Goal: Task Accomplishment & Management: Use online tool/utility

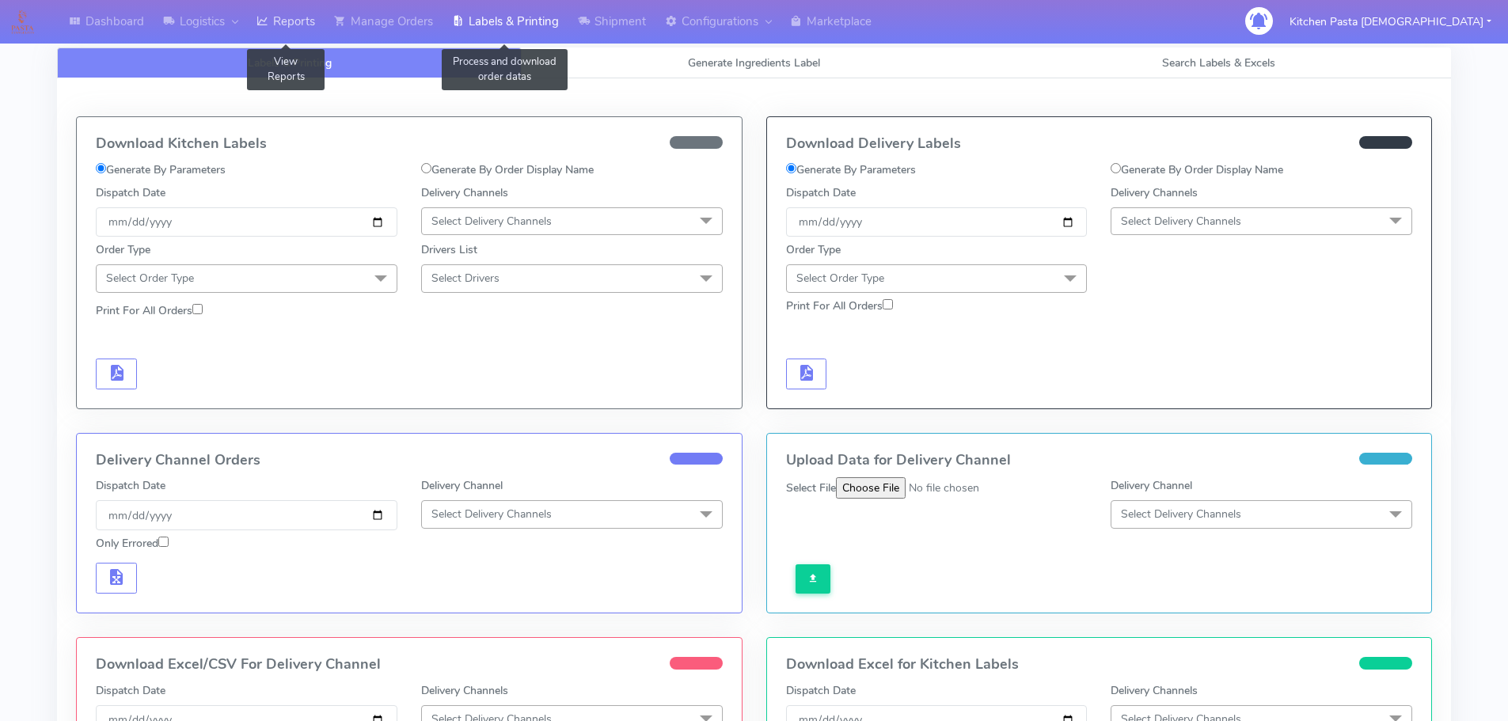
drag, startPoint x: 319, startPoint y: 25, endPoint x: 318, endPoint y: 4, distance: 21.4
click at [319, 25] on link "Reports" at bounding box center [286, 22] width 78 height 44
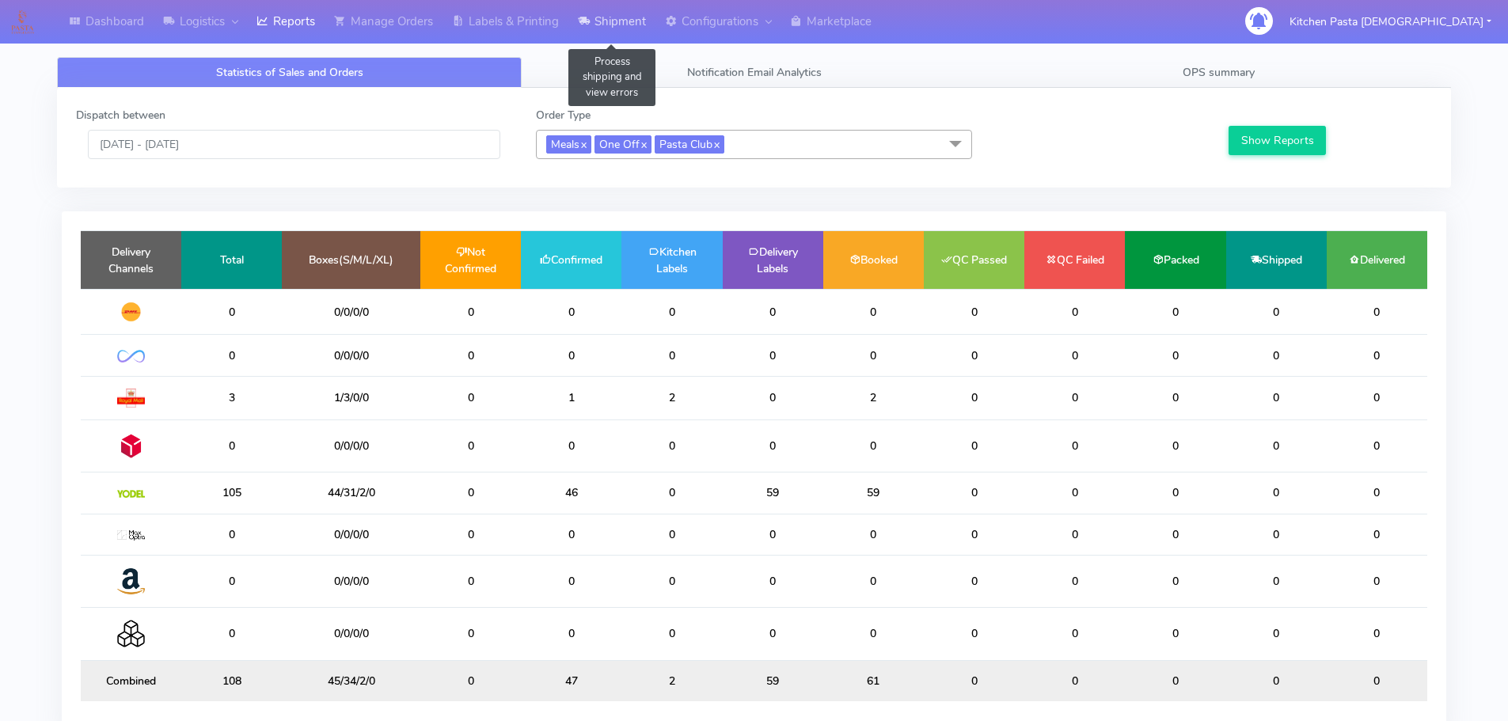
click at [618, 21] on link "Shipment" at bounding box center [611, 22] width 87 height 44
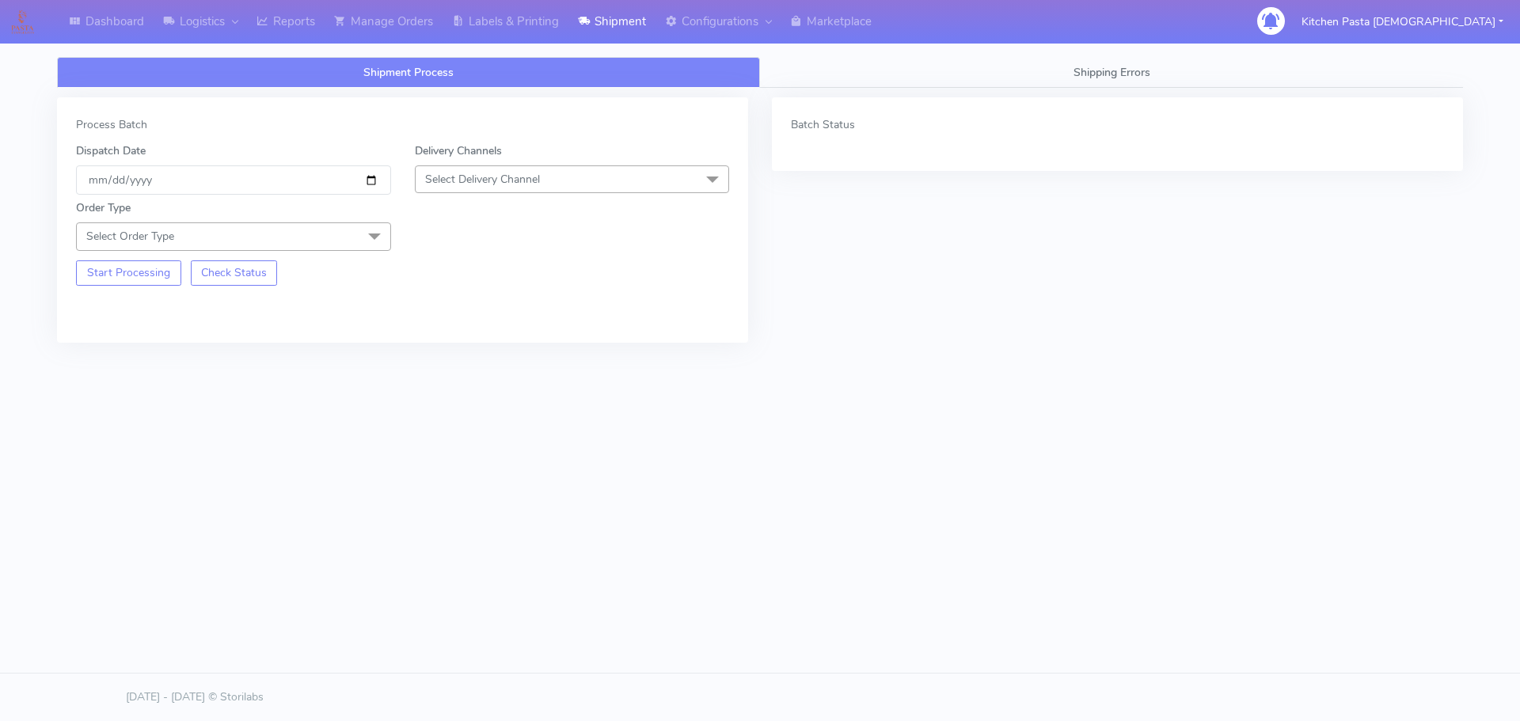
drag, startPoint x: 477, startPoint y: 175, endPoint x: 477, endPoint y: 199, distance: 23.8
click at [477, 175] on span "Select Delivery Channel" at bounding box center [482, 179] width 115 height 15
click at [460, 352] on div "Yodel" at bounding box center [573, 357] width 298 height 17
click at [355, 248] on span "Select Order Type" at bounding box center [233, 236] width 315 height 28
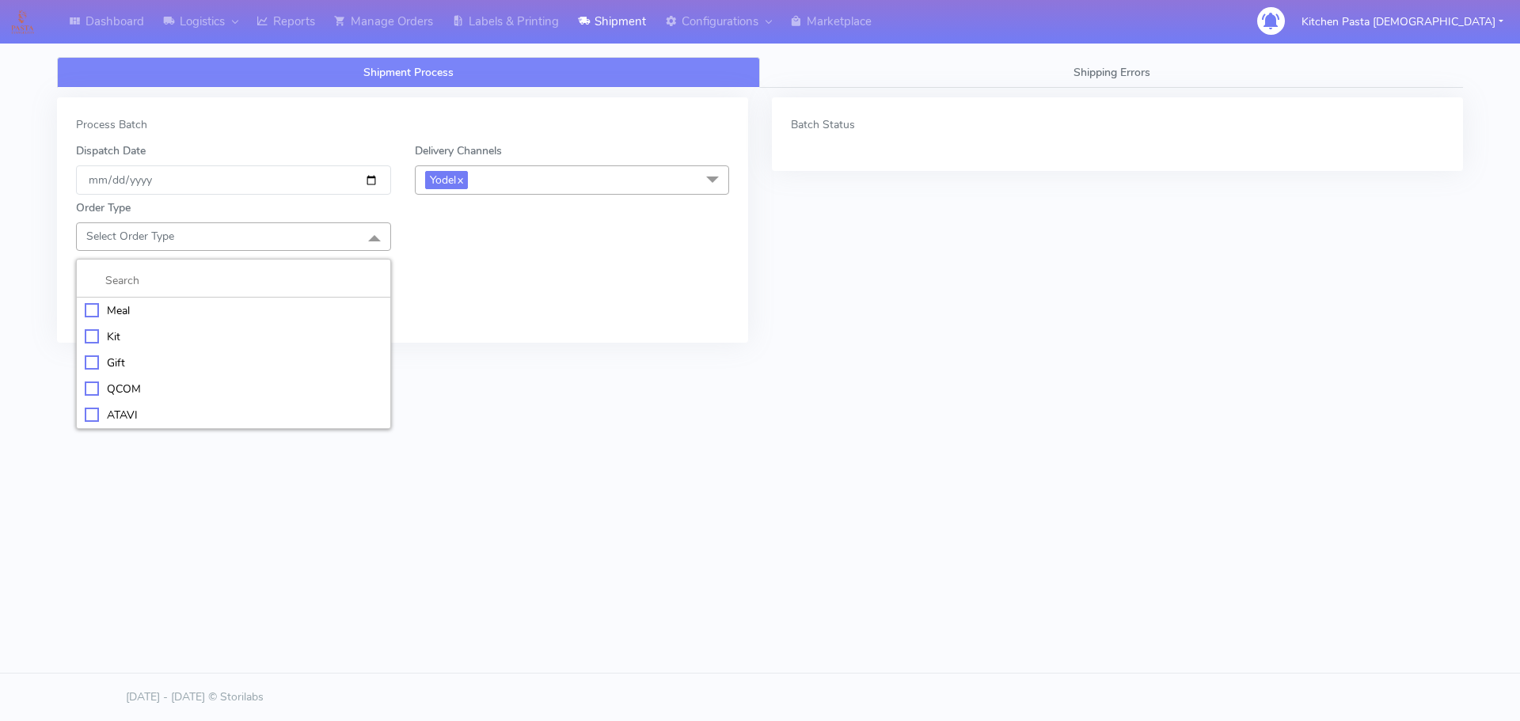
click at [294, 300] on li "Meal" at bounding box center [234, 311] width 314 height 26
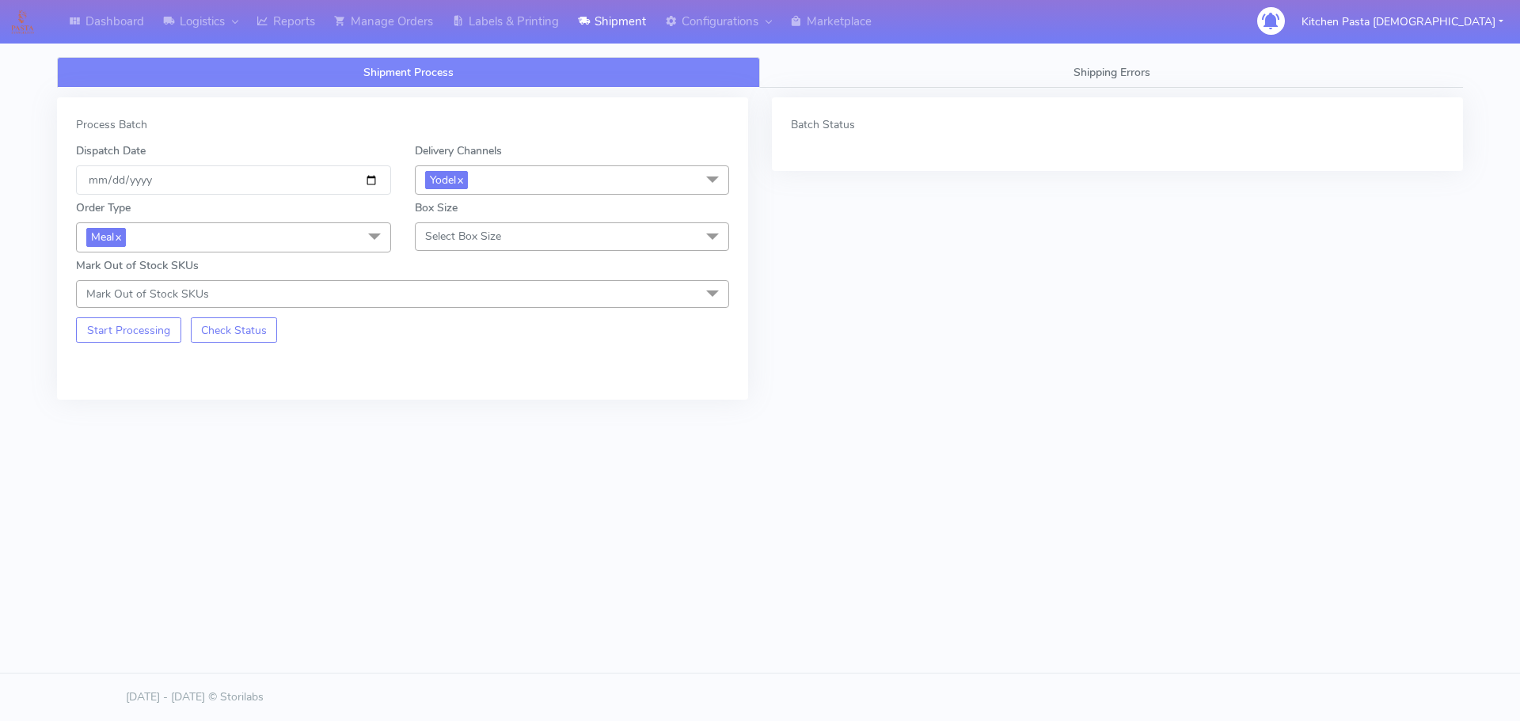
click at [481, 238] on span "Select Box Size" at bounding box center [463, 236] width 76 height 15
click at [519, 359] on div "Medium" at bounding box center [573, 363] width 298 height 17
click at [158, 330] on button "Start Processing" at bounding box center [128, 329] width 105 height 25
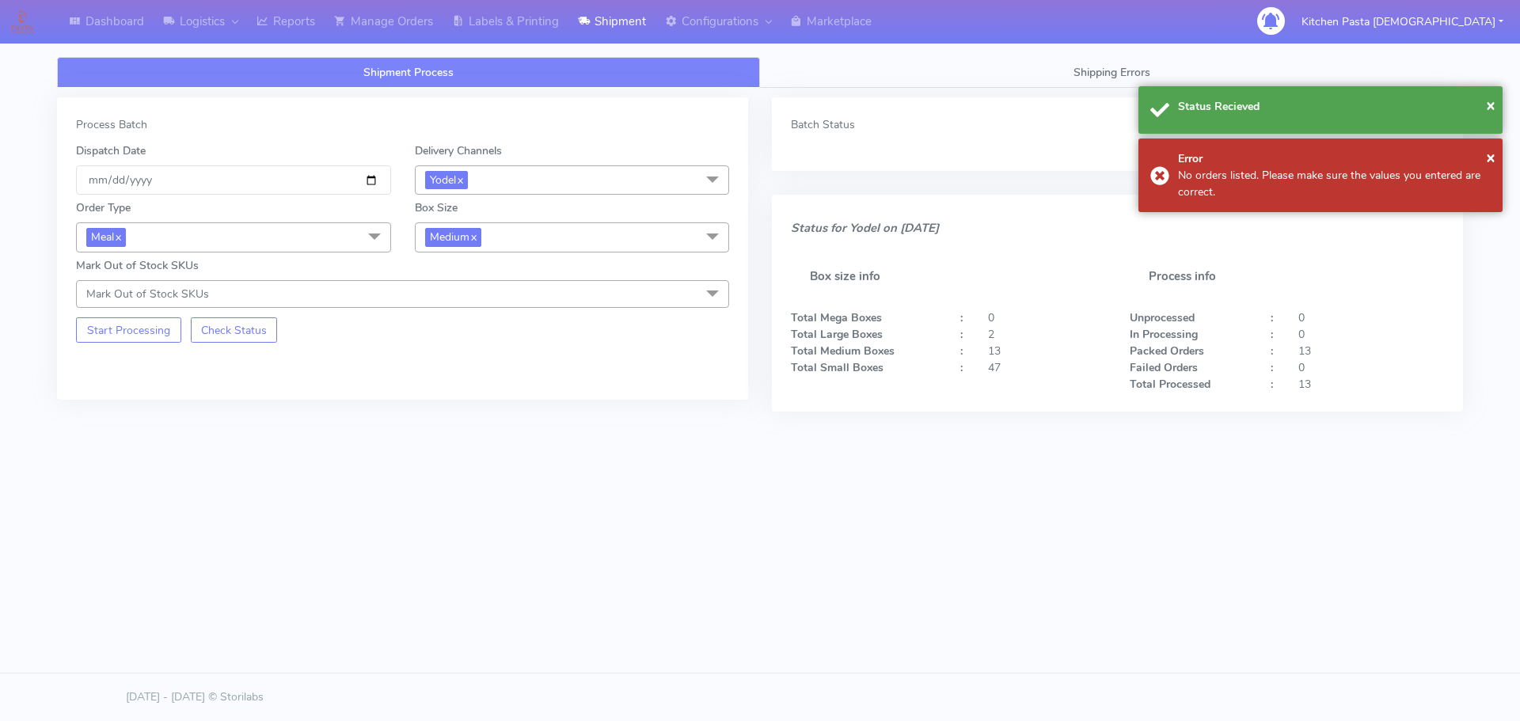
drag, startPoint x: 534, startPoint y: 228, endPoint x: 535, endPoint y: 275, distance: 46.7
click at [535, 229] on span "Medium x" at bounding box center [572, 236] width 315 height 29
click at [520, 305] on div "Small" at bounding box center [573, 312] width 298 height 17
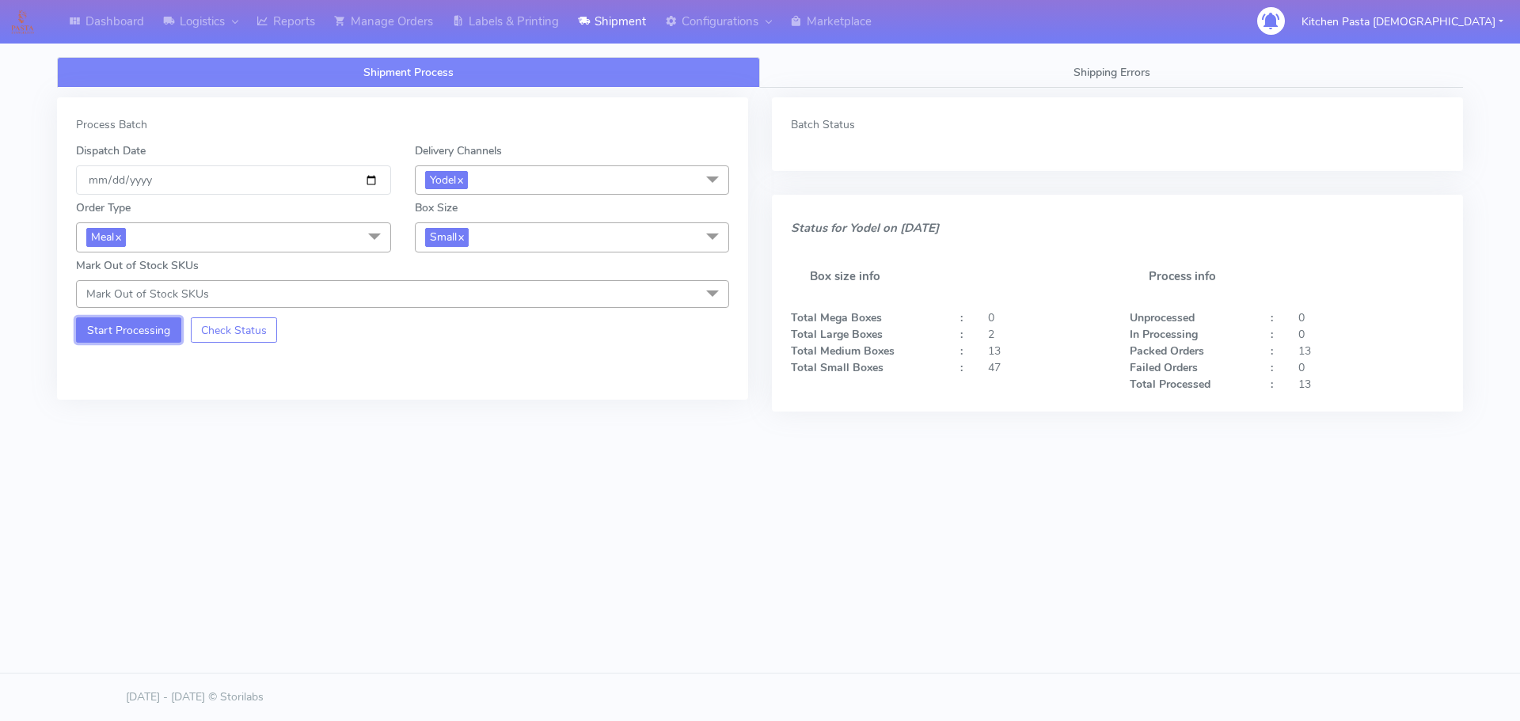
click at [138, 325] on button "Start Processing" at bounding box center [128, 329] width 105 height 25
click at [317, 6] on link "Reports" at bounding box center [286, 22] width 78 height 44
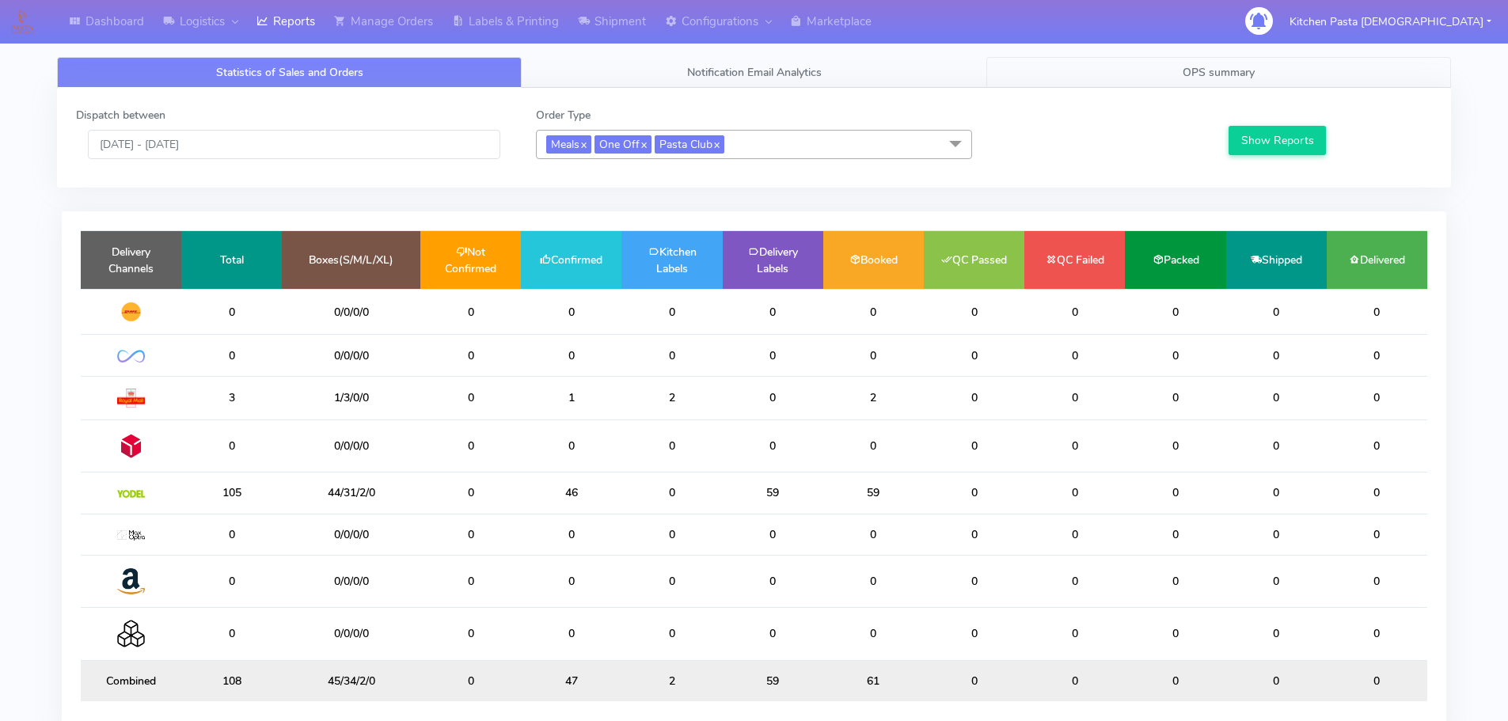
click at [1162, 66] on link "OPS summary" at bounding box center [1218, 72] width 465 height 31
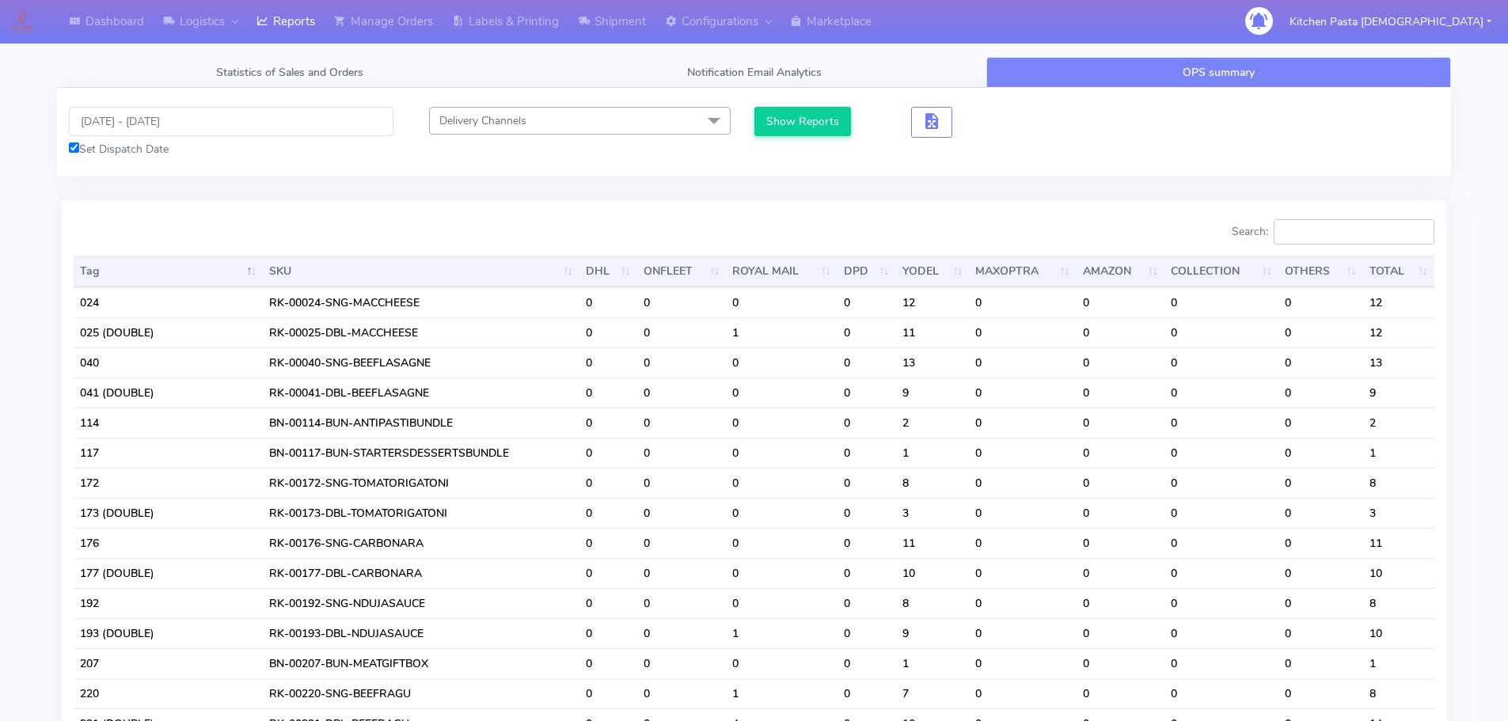
click at [1340, 232] on input "Search:" at bounding box center [1354, 231] width 161 height 25
type input "G"
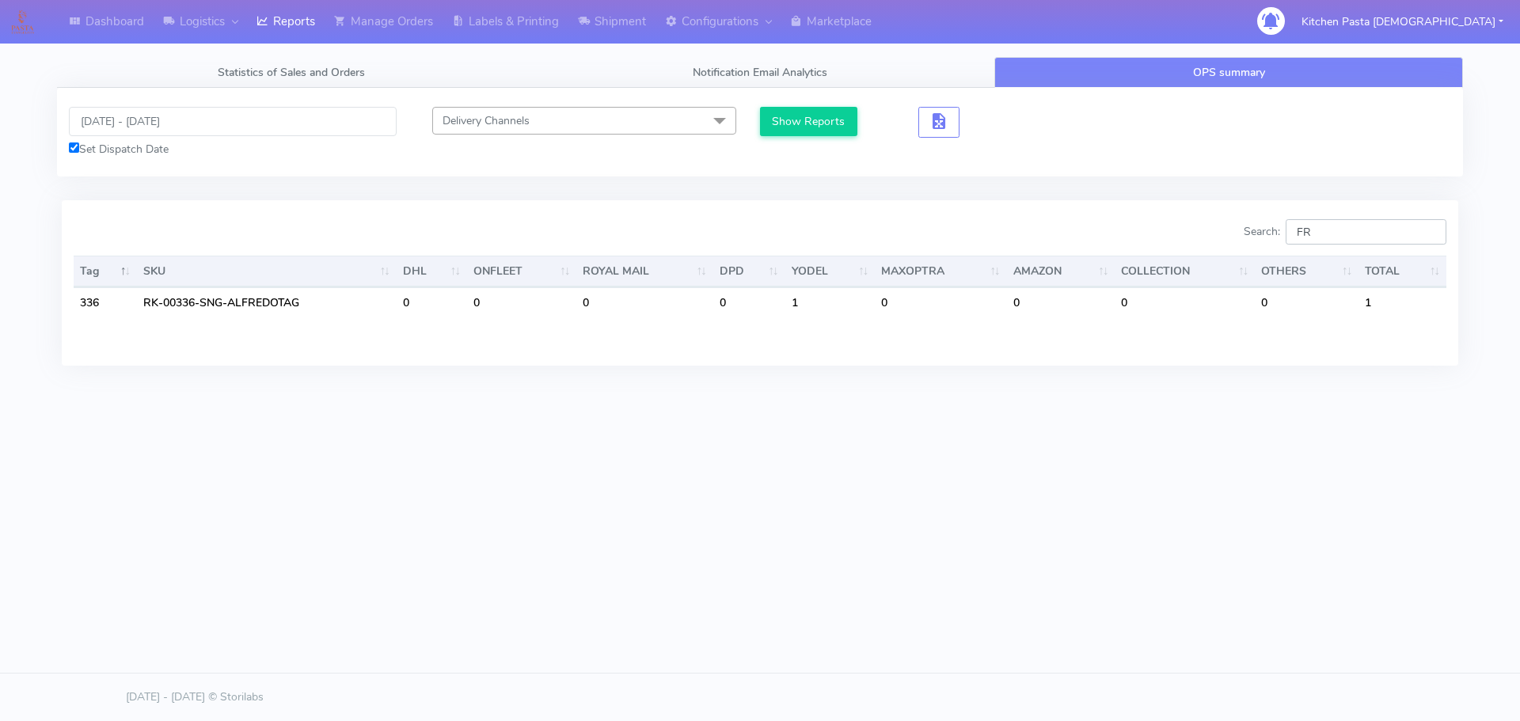
type input "F"
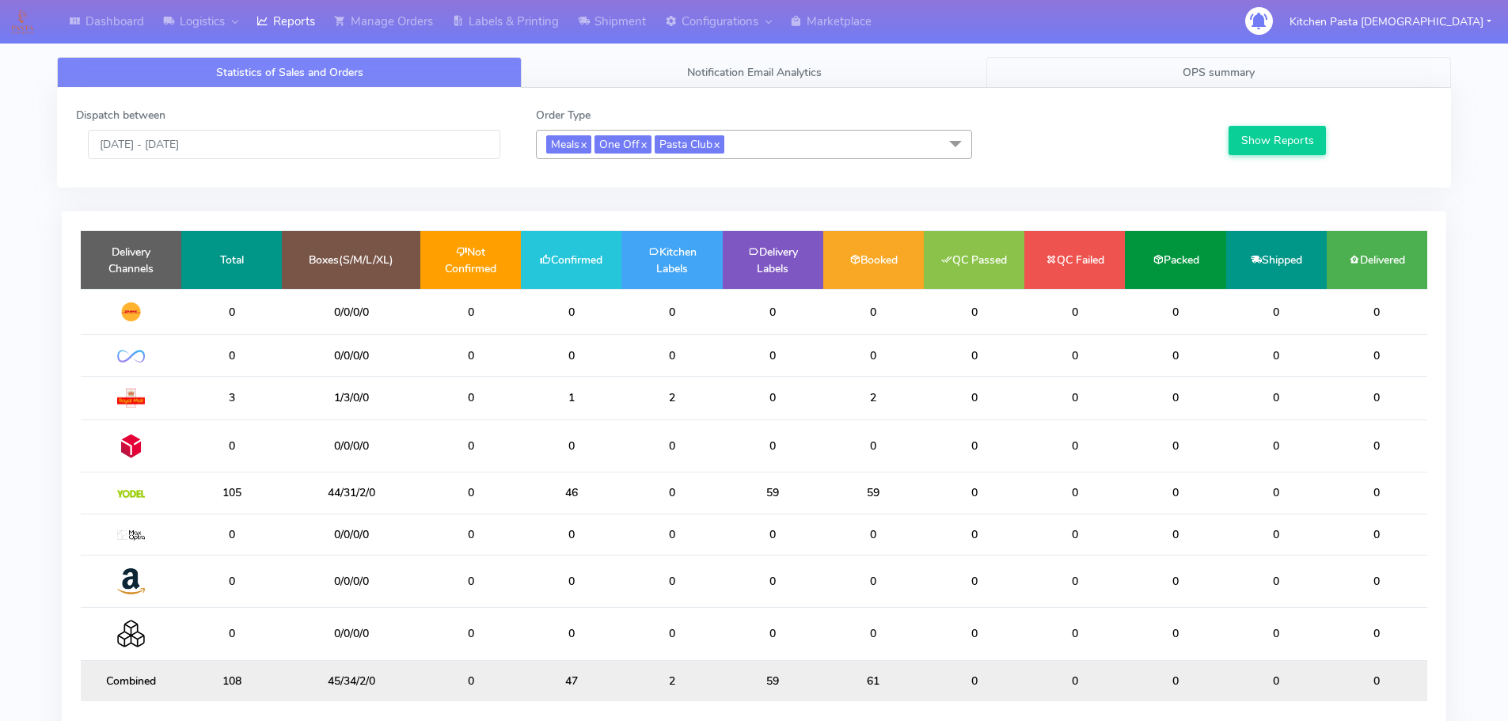
drag, startPoint x: 1168, startPoint y: 73, endPoint x: 1430, endPoint y: 205, distance: 293.5
click at [1168, 73] on link "OPS summary" at bounding box center [1218, 72] width 465 height 31
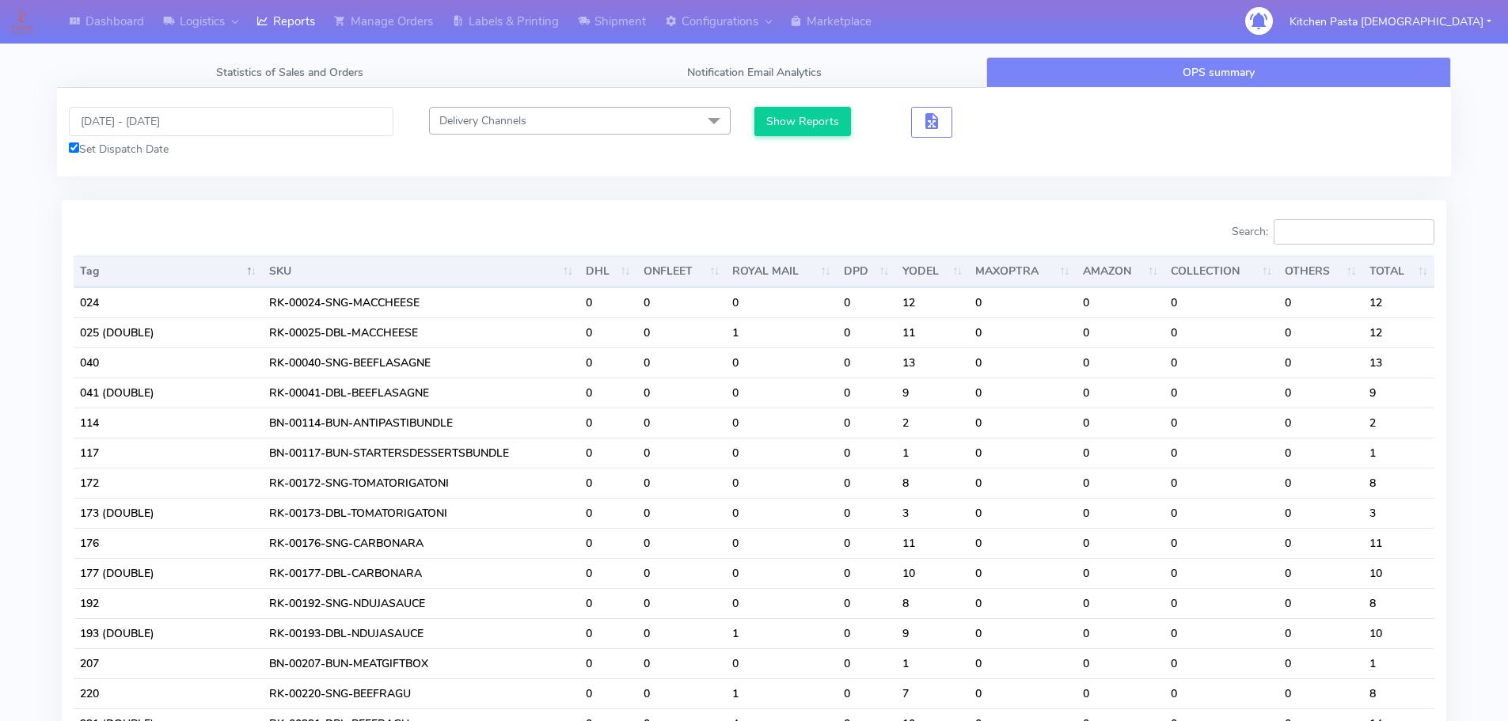
click at [1356, 233] on input "Search:" at bounding box center [1354, 231] width 161 height 25
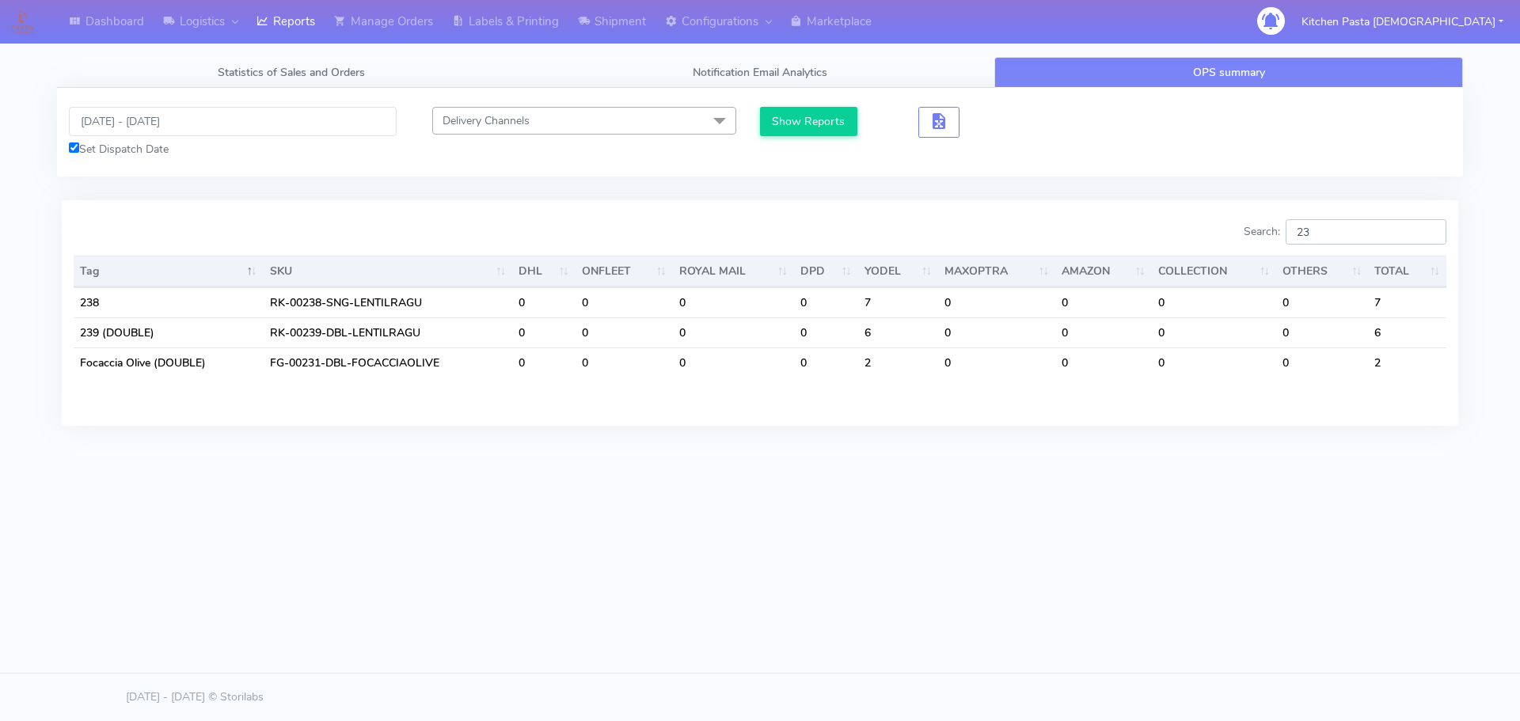
type input "2"
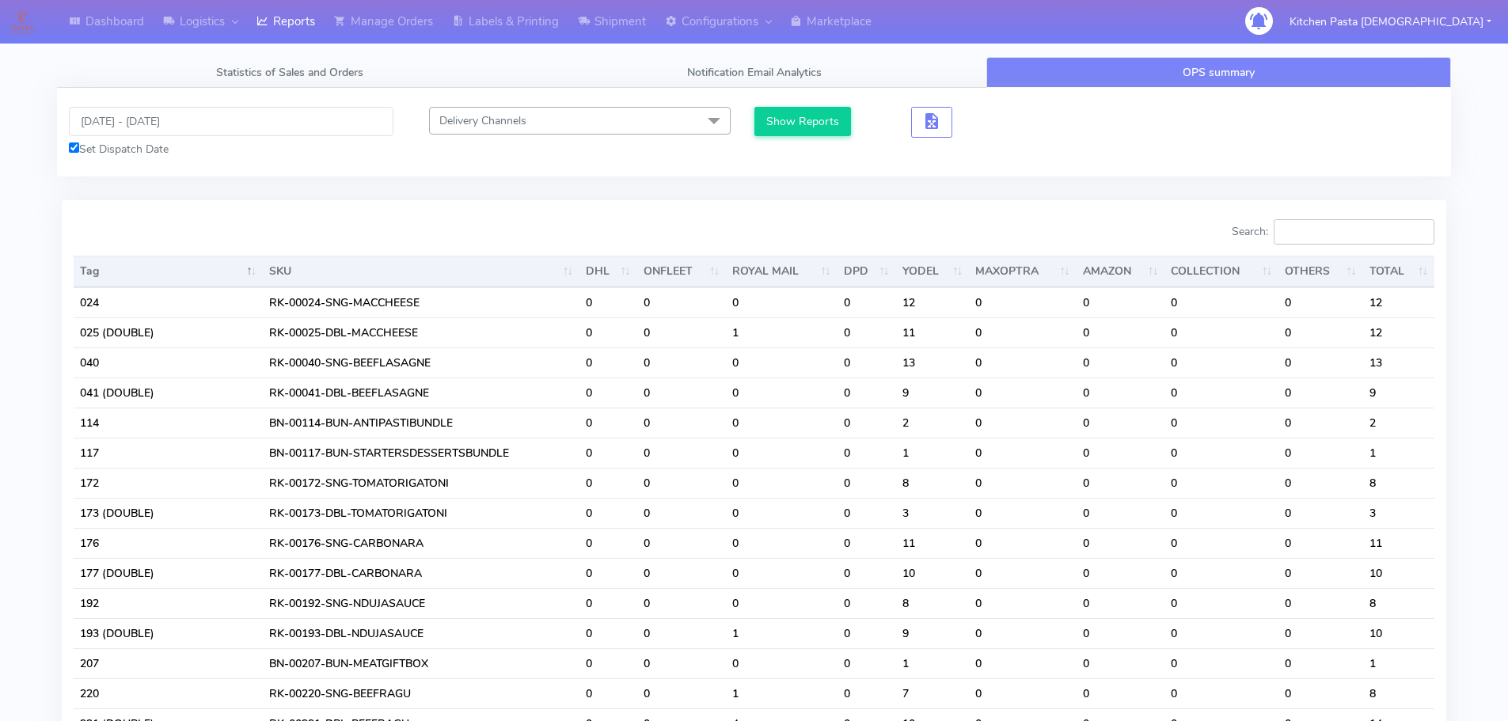
click at [1361, 229] on input "Search:" at bounding box center [1354, 231] width 161 height 25
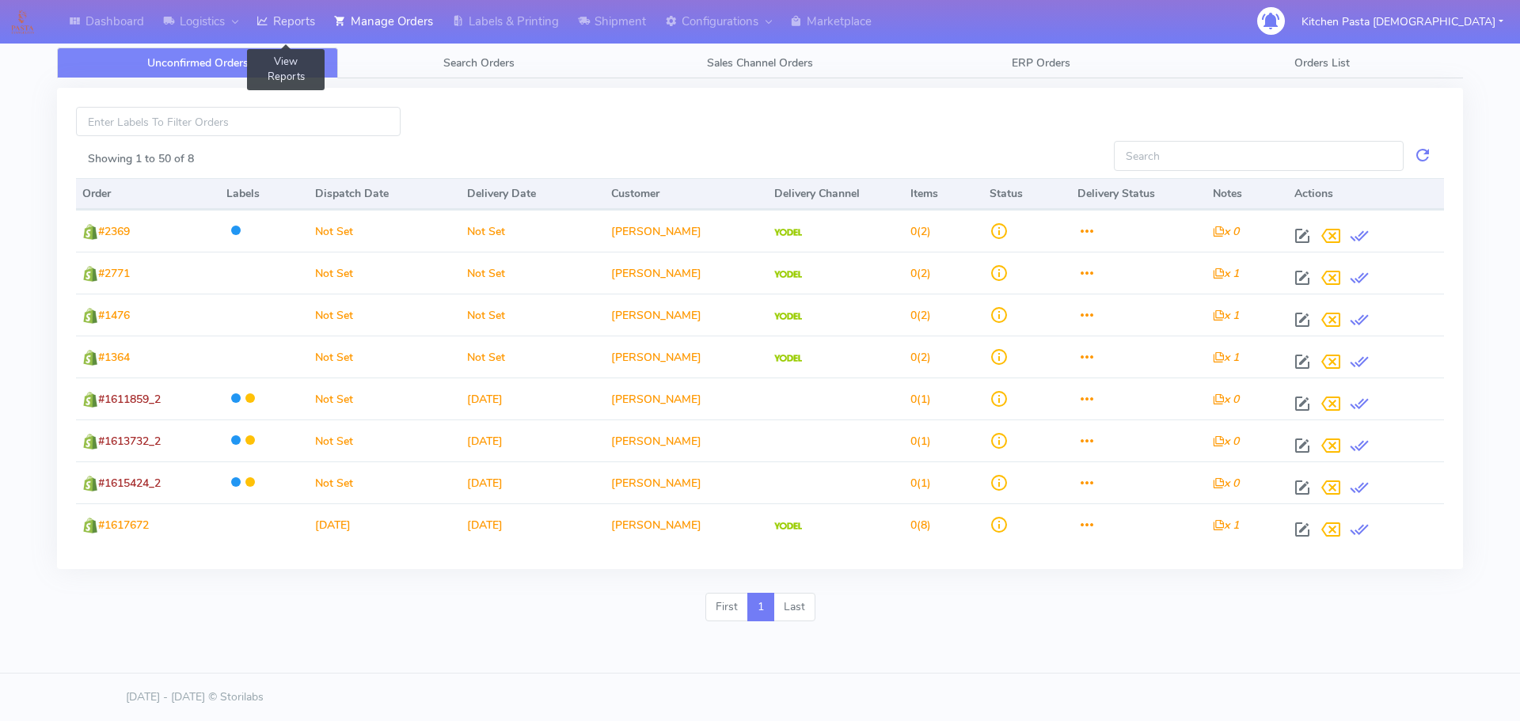
click at [295, 24] on link "Reports" at bounding box center [286, 22] width 78 height 44
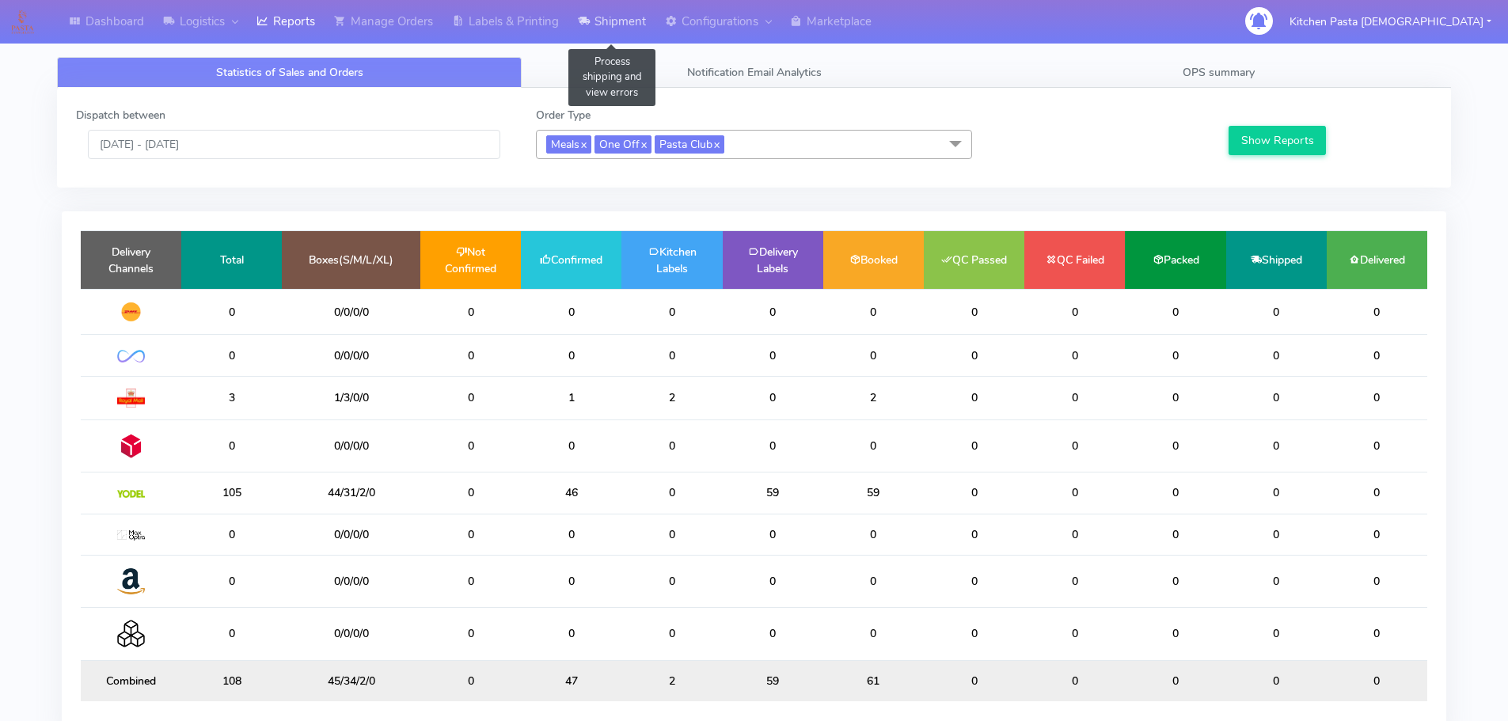
click at [614, 32] on link "Shipment" at bounding box center [611, 22] width 87 height 44
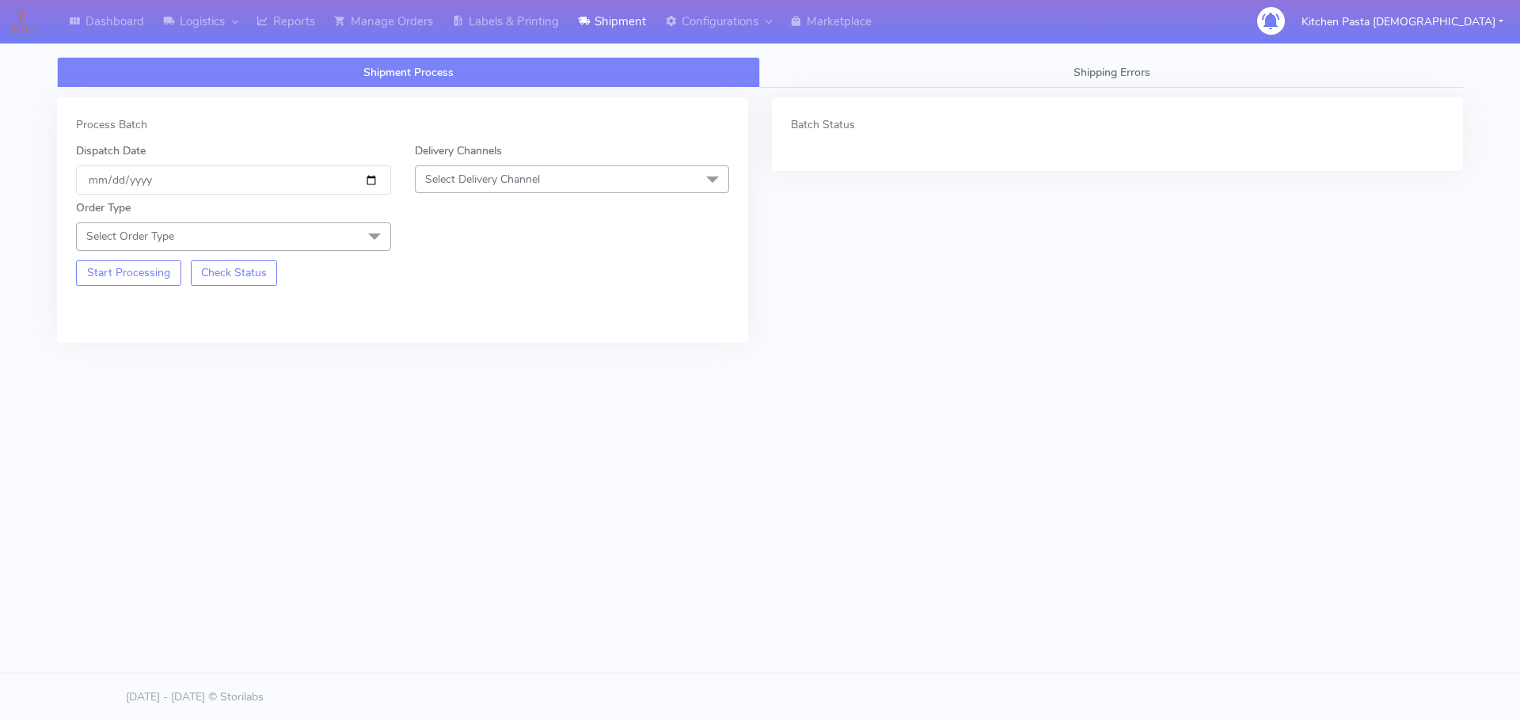
click at [496, 184] on span "Select Delivery Channel" at bounding box center [482, 179] width 115 height 15
click at [443, 357] on div "Yodel" at bounding box center [573, 357] width 298 height 17
click at [360, 245] on span at bounding box center [375, 237] width 32 height 30
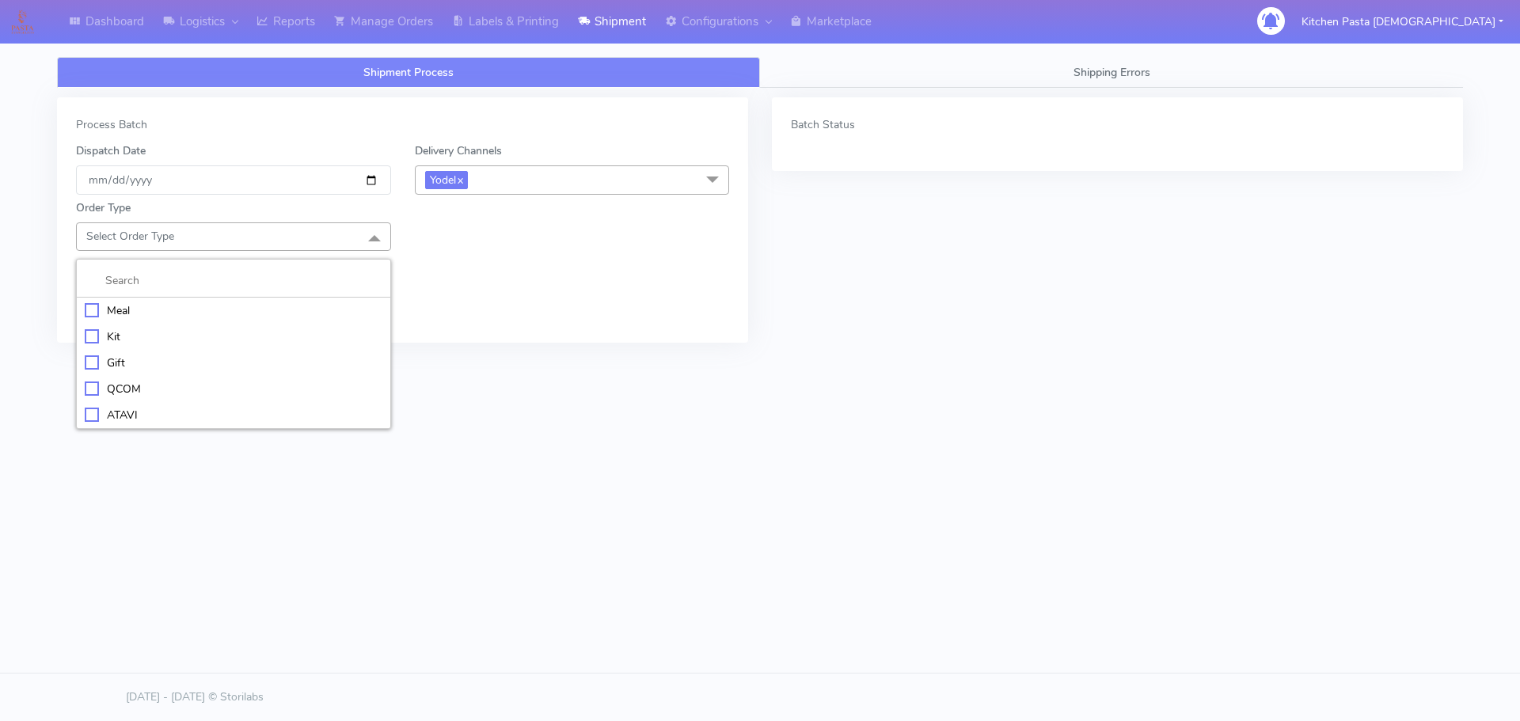
click at [132, 307] on div "Meal" at bounding box center [234, 310] width 298 height 17
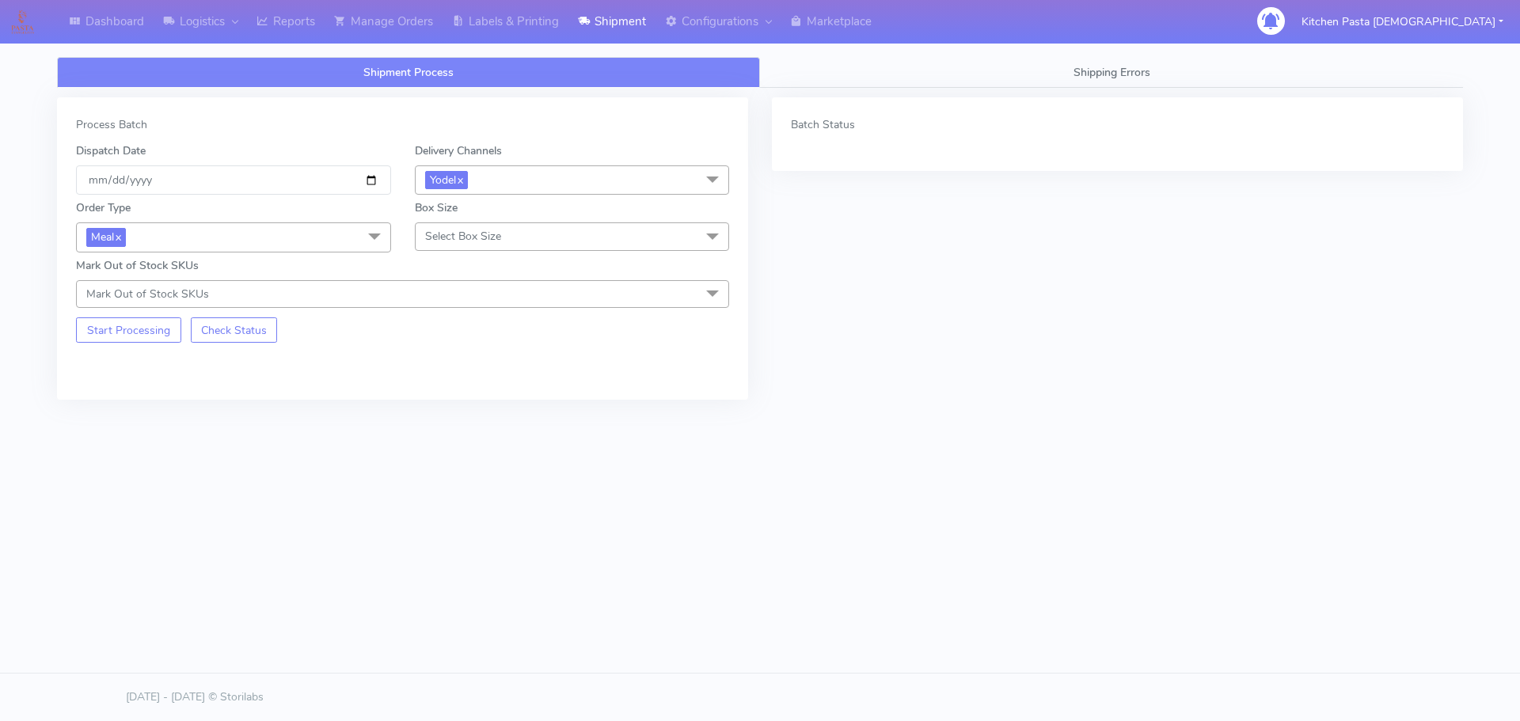
click at [452, 241] on span "Select Box Size" at bounding box center [463, 236] width 76 height 15
click at [454, 369] on div "Medium" at bounding box center [573, 363] width 298 height 17
click at [114, 329] on button "Start Processing" at bounding box center [128, 329] width 105 height 25
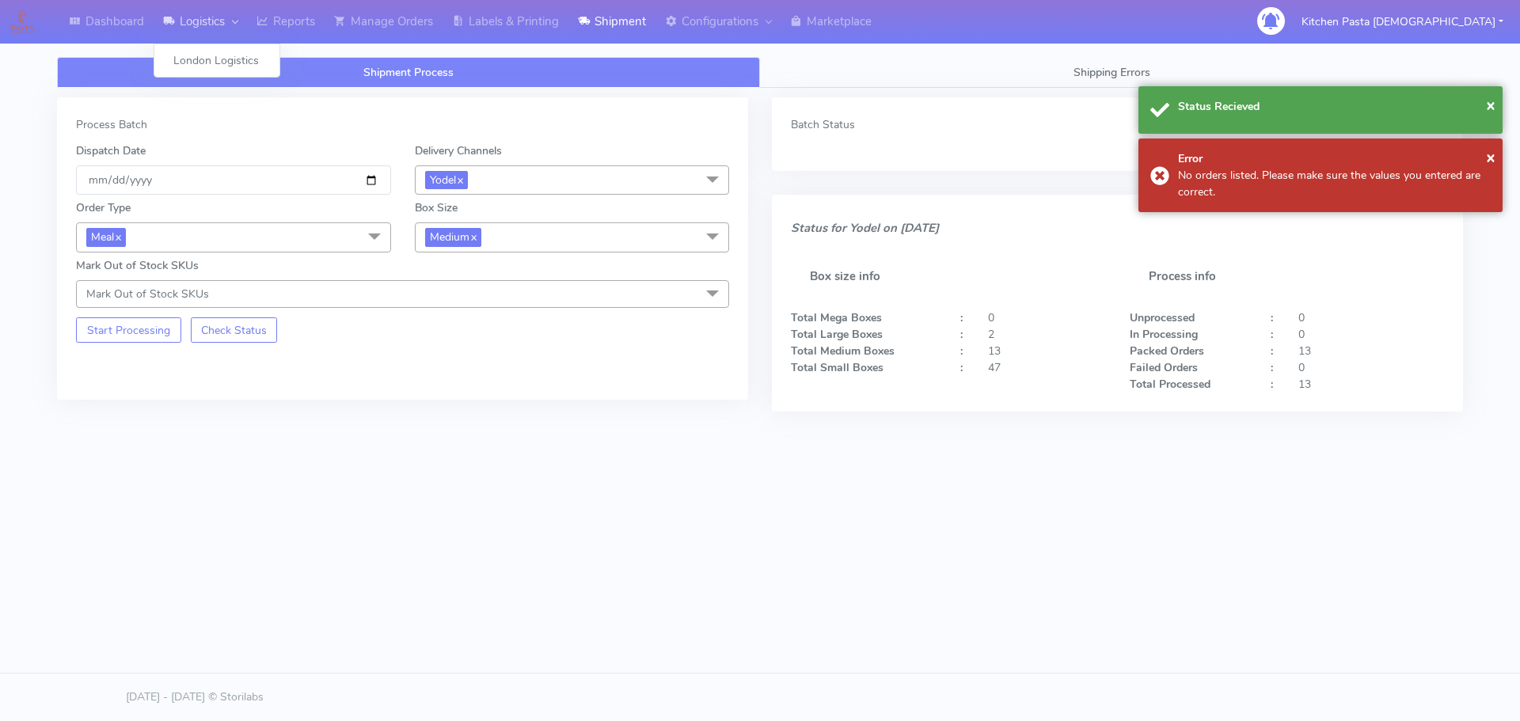
click at [210, 22] on link "Logistics" at bounding box center [200, 22] width 93 height 44
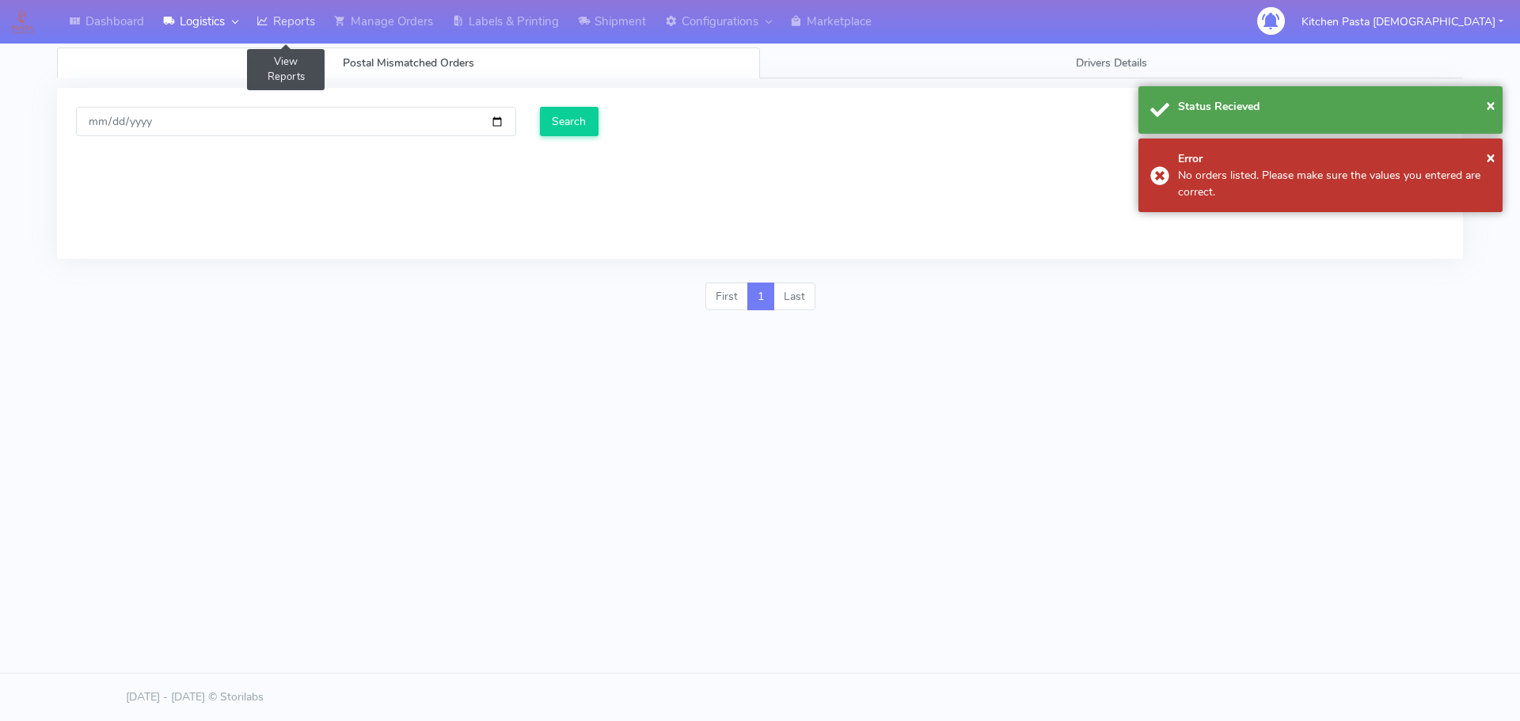
click at [264, 9] on link "Reports" at bounding box center [286, 22] width 78 height 44
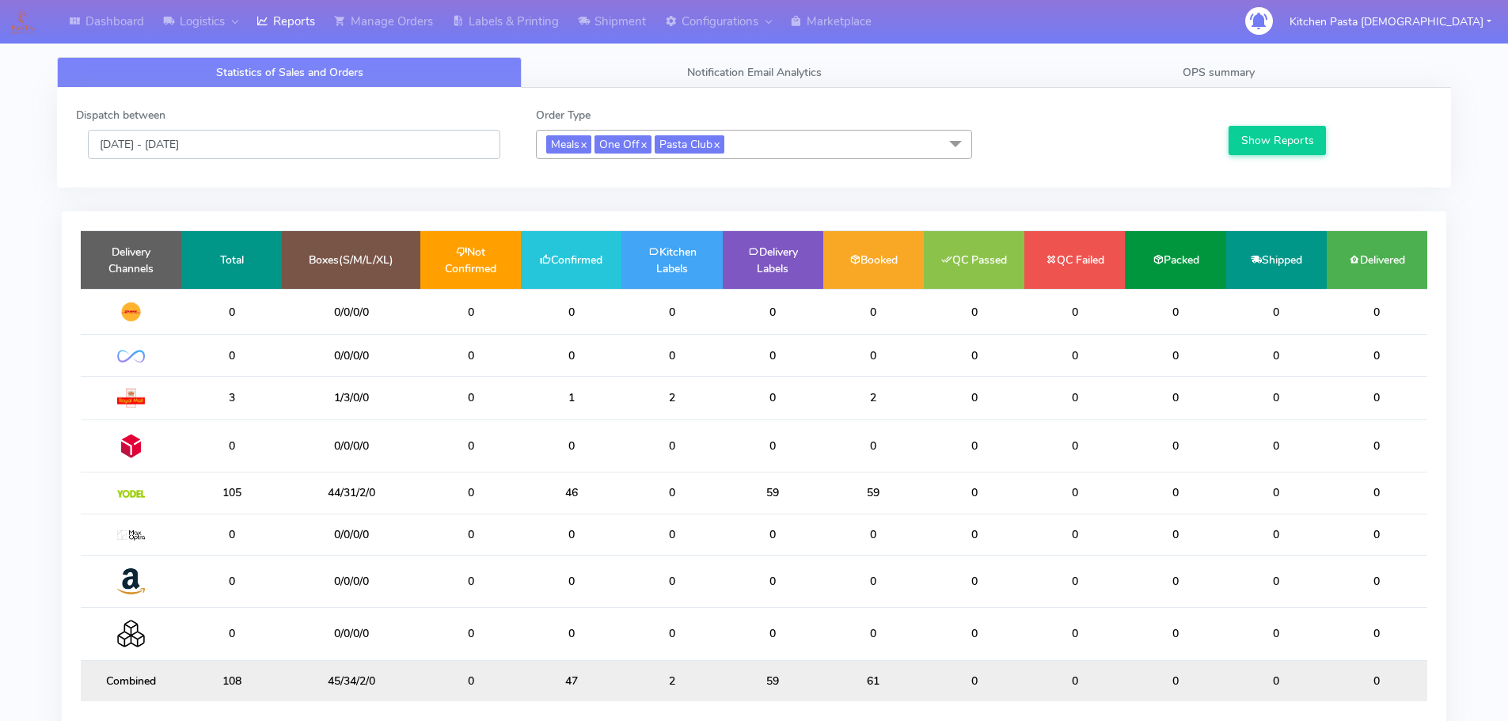
click at [276, 133] on input "[DATE] - [DATE]" at bounding box center [294, 144] width 412 height 29
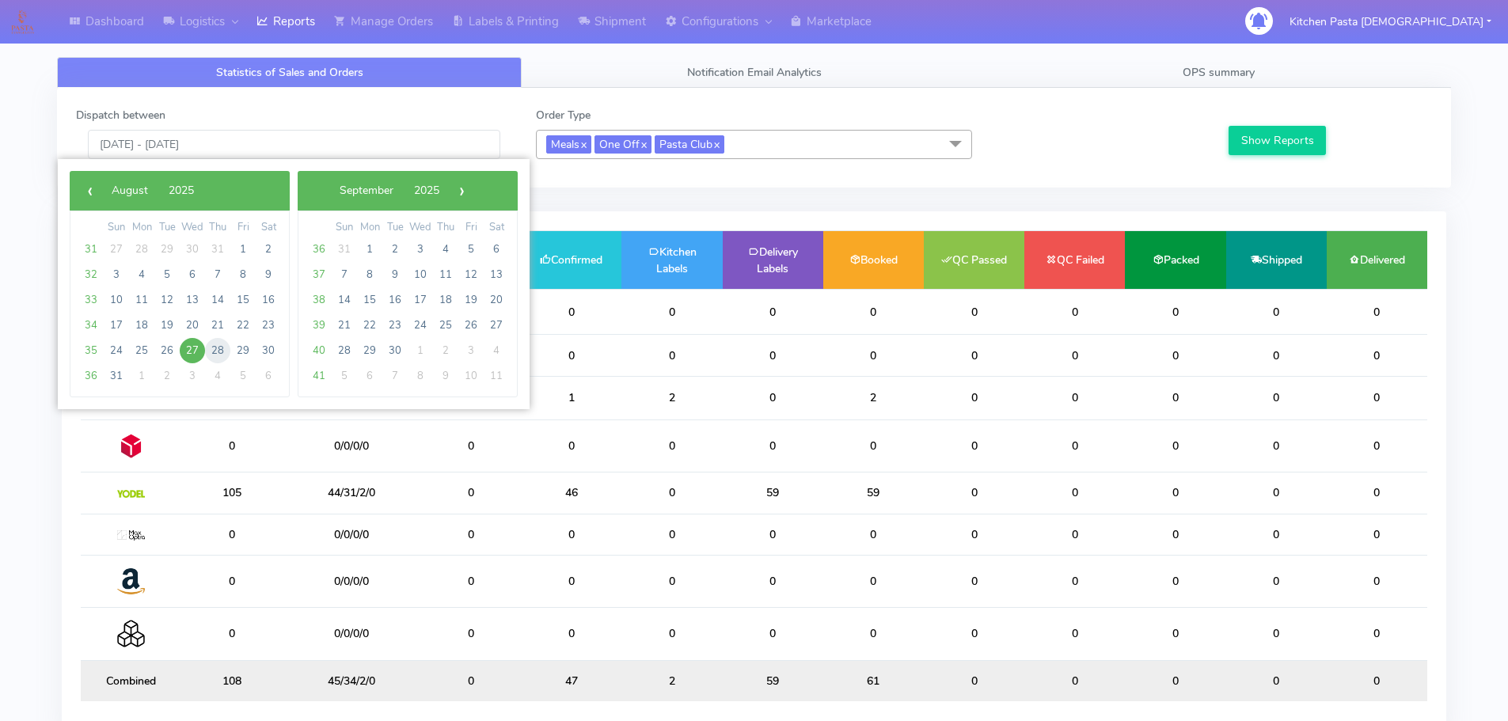
click at [225, 355] on span "28" at bounding box center [217, 350] width 25 height 25
type input "28/08/2025 - 28/08/2025"
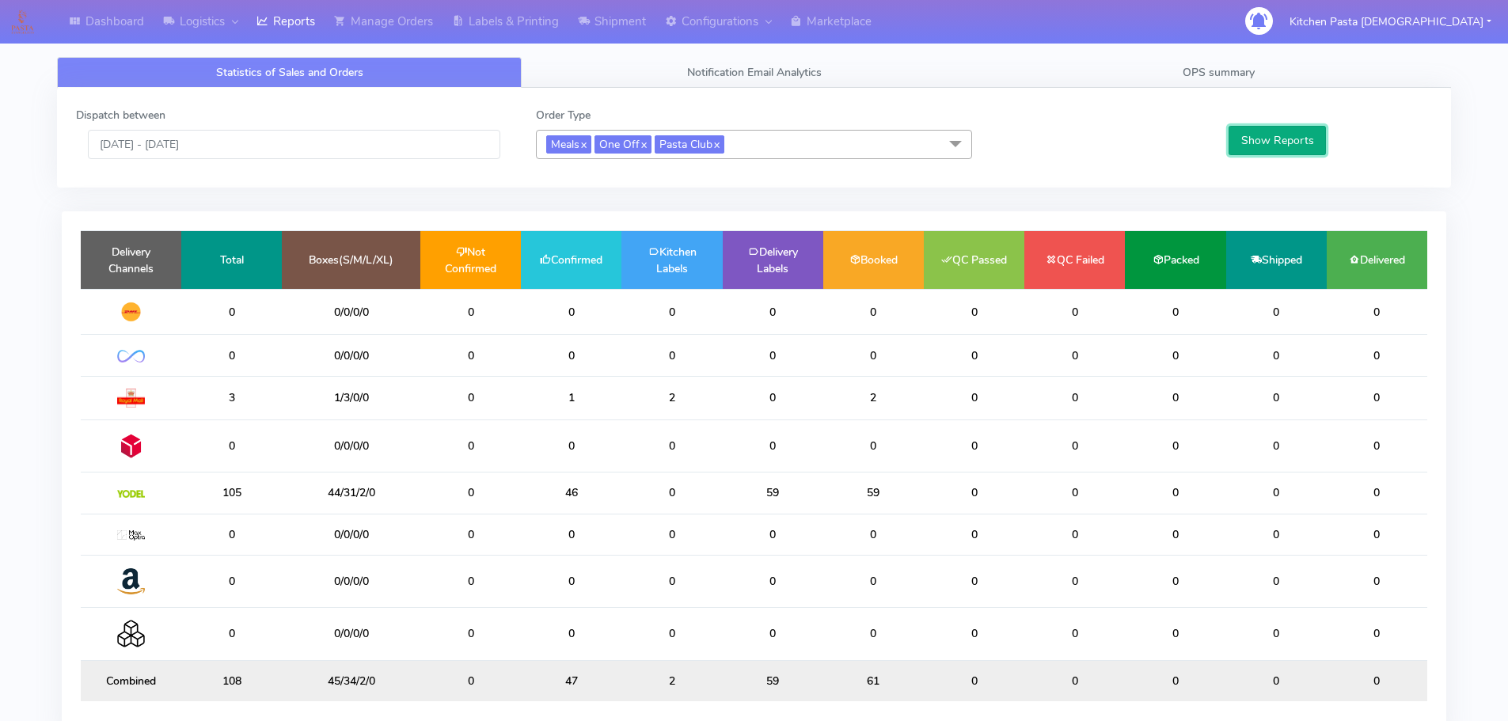
click at [1255, 147] on button "Show Reports" at bounding box center [1277, 140] width 97 height 29
click at [426, 21] on link "Manage Orders" at bounding box center [384, 22] width 118 height 44
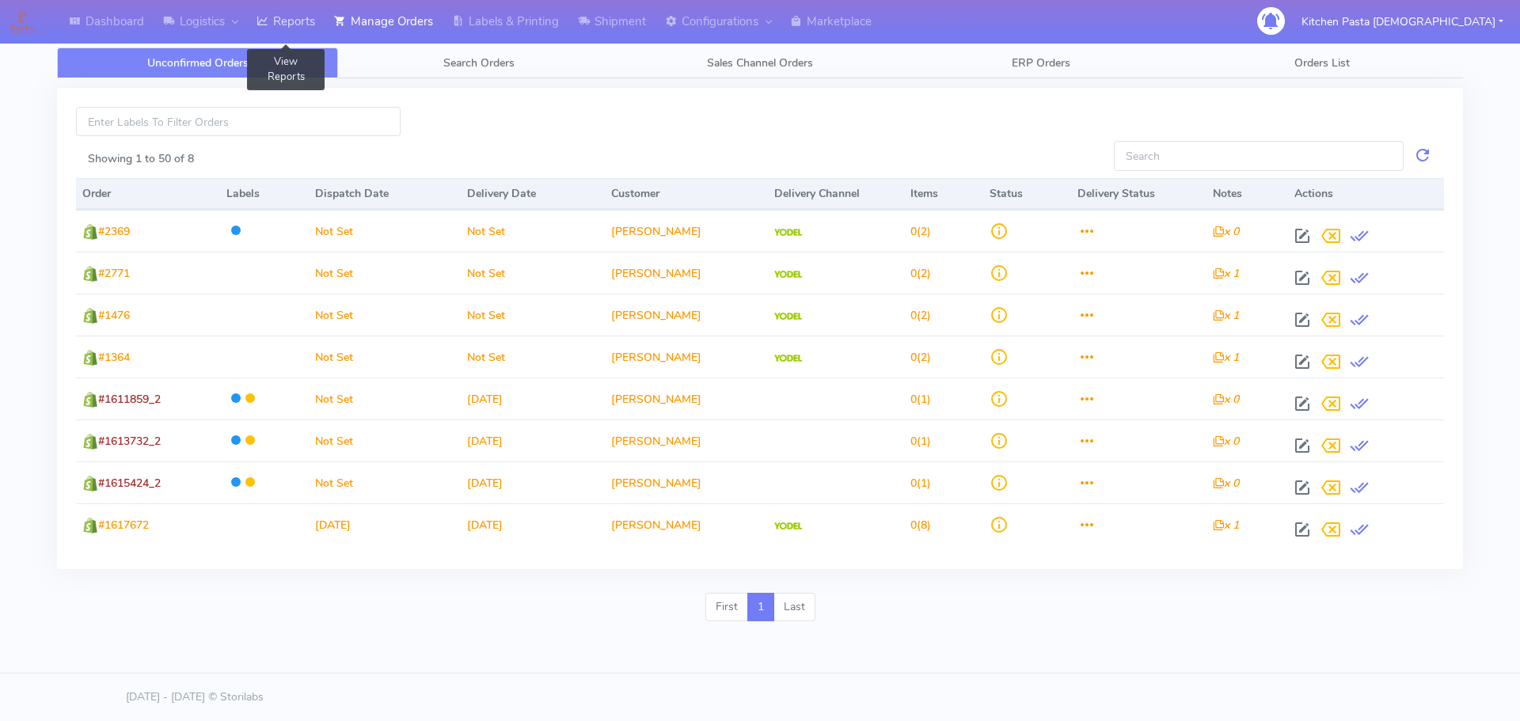
click at [268, 27] on icon at bounding box center [263, 21] width 12 height 16
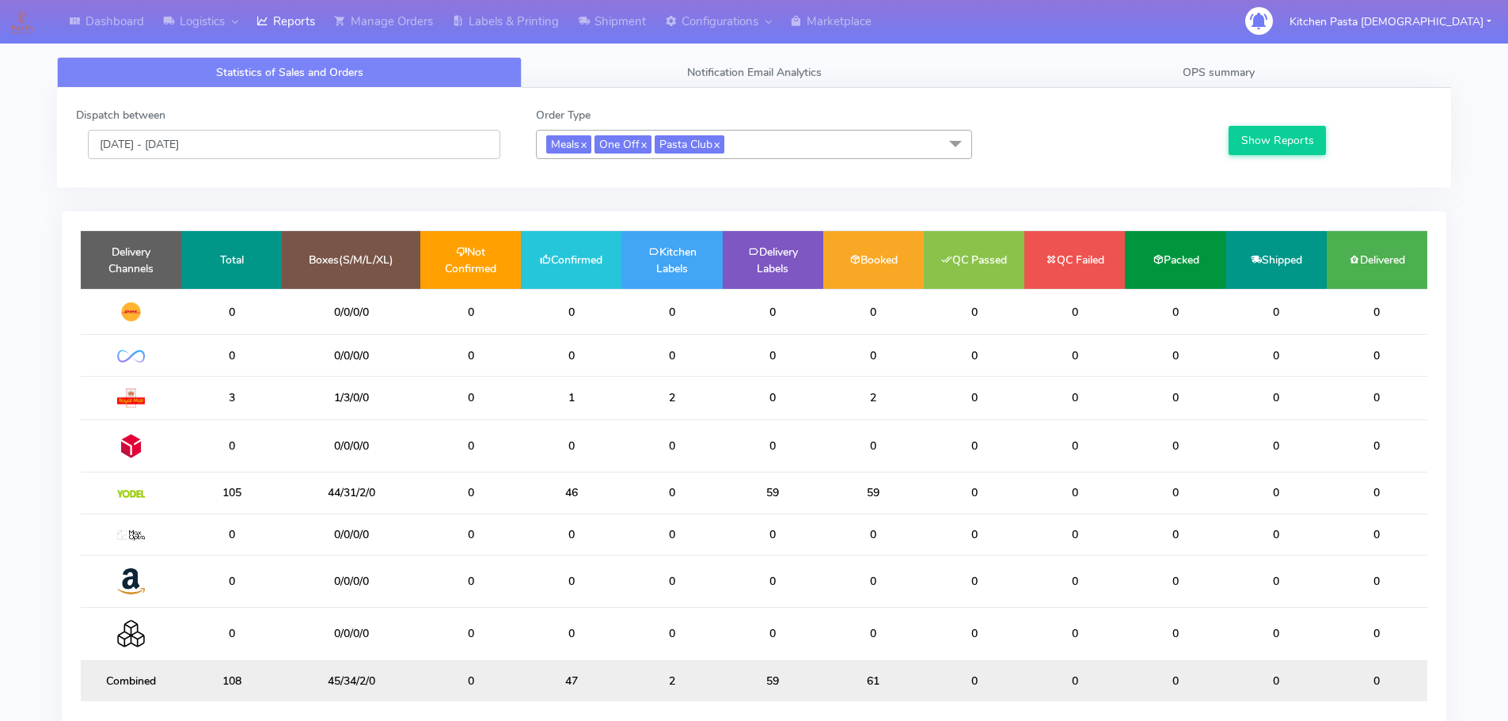
click at [369, 149] on input "[DATE] - [DATE]" at bounding box center [294, 144] width 412 height 29
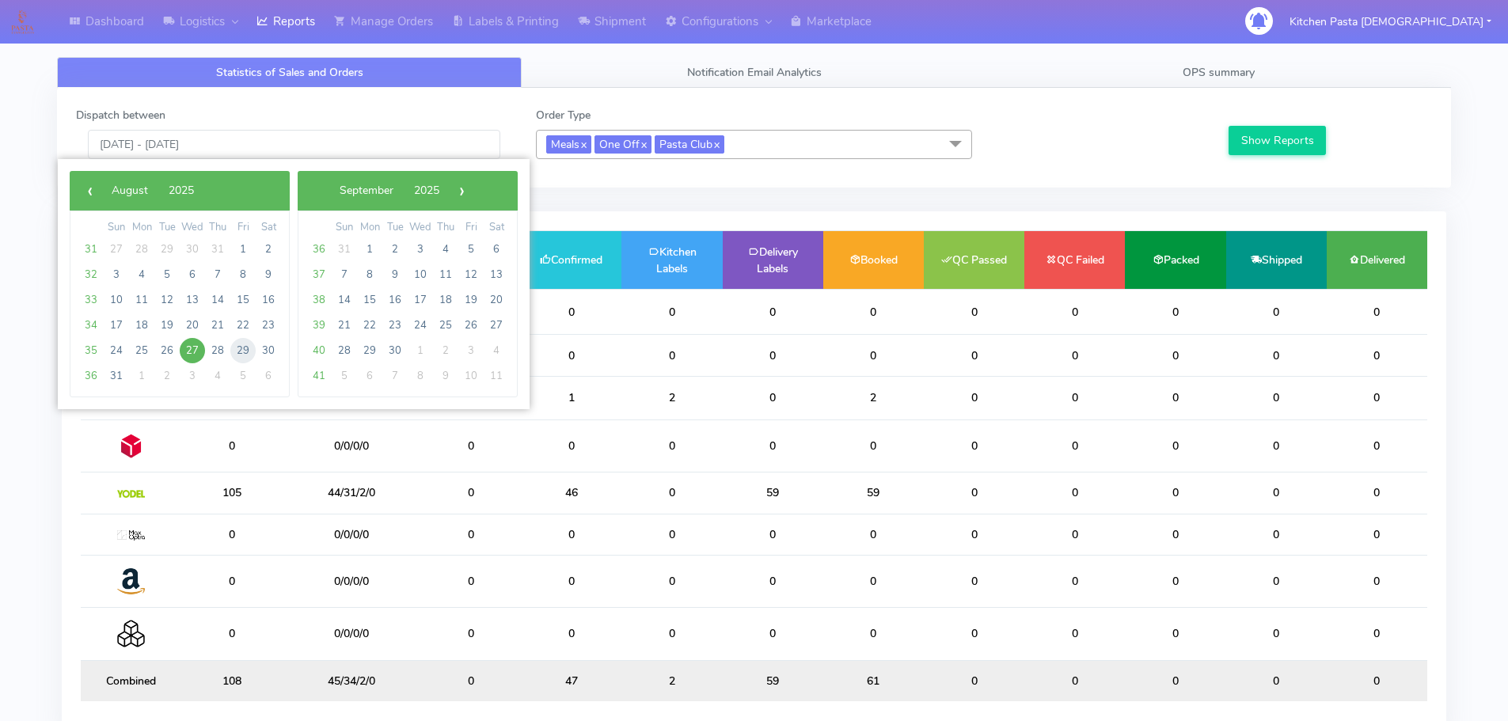
click at [231, 347] on span "29" at bounding box center [242, 350] width 25 height 25
type input "29/08/2025 - 29/08/2025"
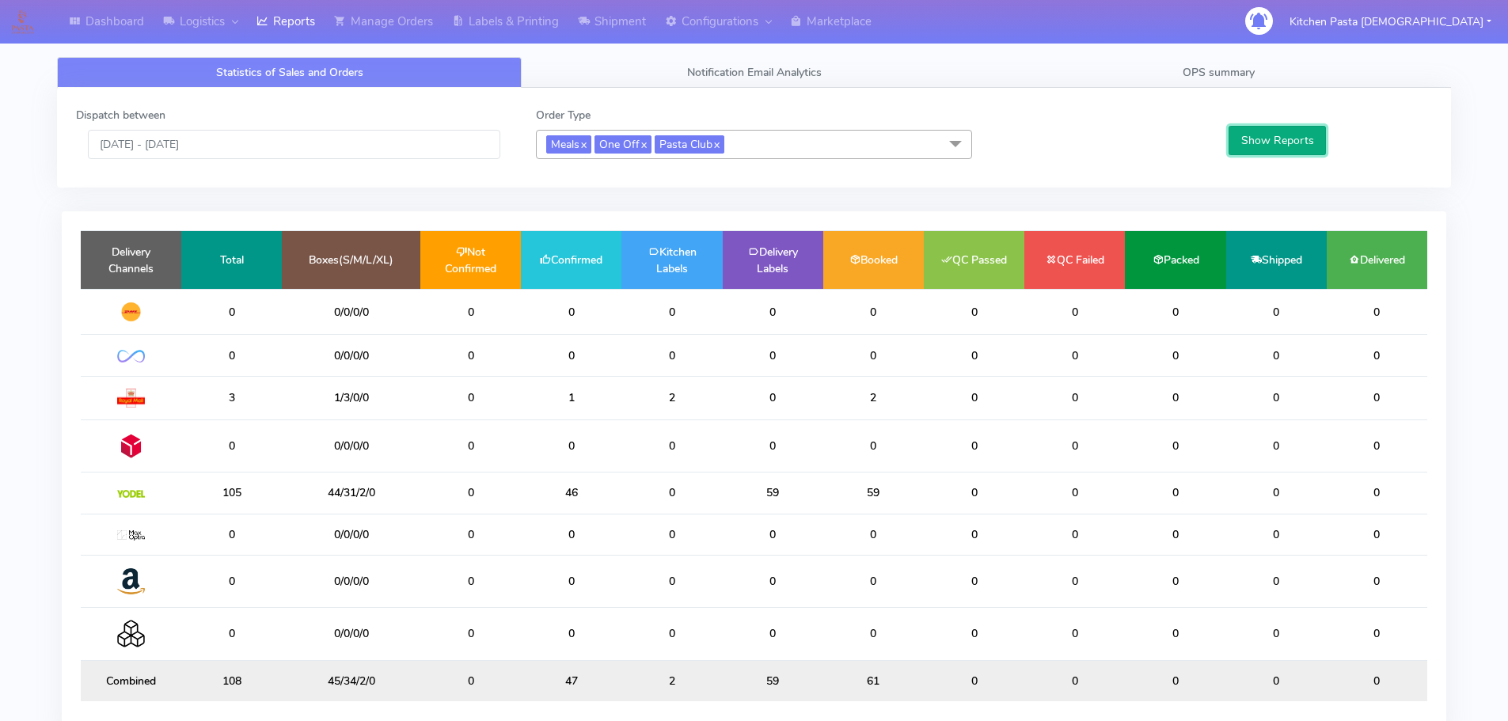
click at [1309, 143] on button "Show Reports" at bounding box center [1277, 140] width 97 height 29
click at [599, 16] on link "Shipment" at bounding box center [611, 22] width 87 height 44
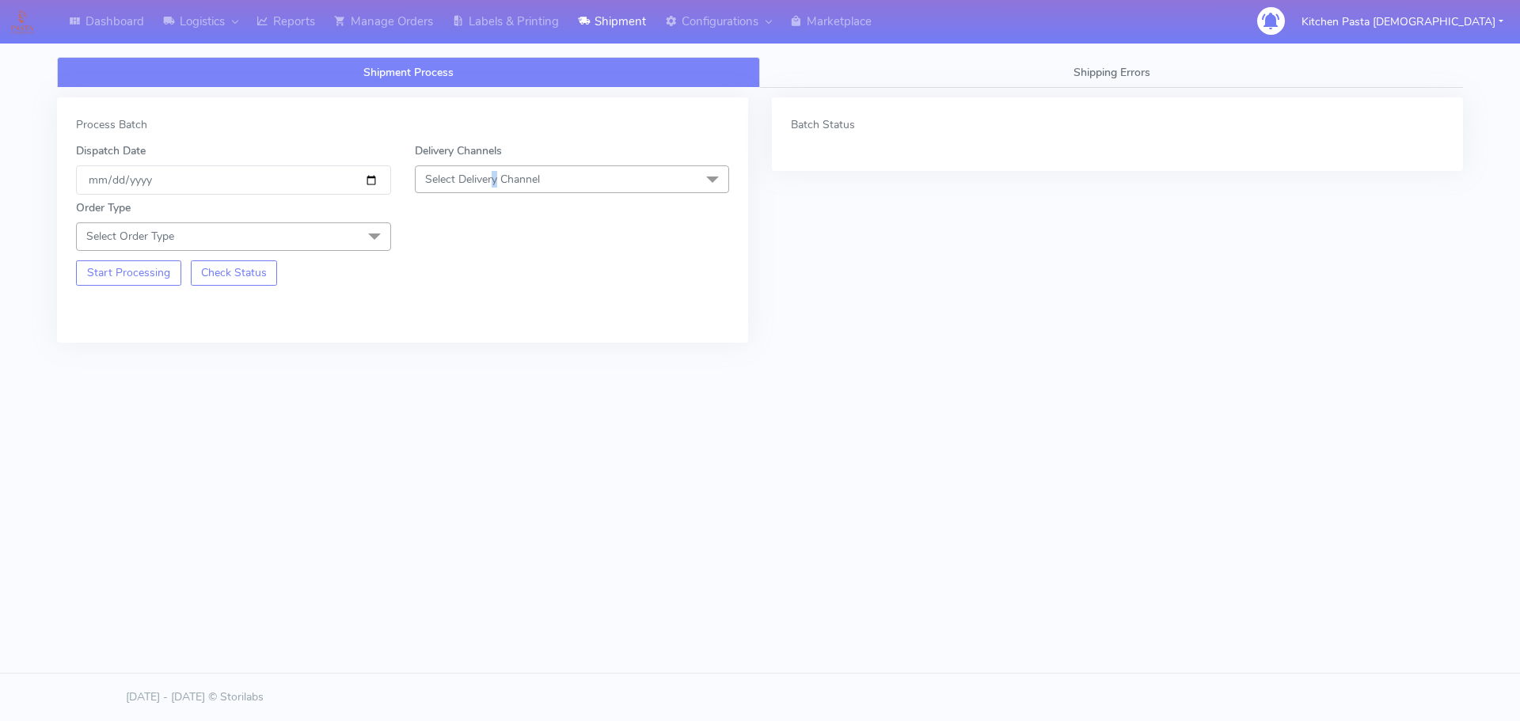
click at [503, 170] on span "Select Delivery Channel" at bounding box center [572, 179] width 315 height 28
drag, startPoint x: 439, startPoint y: 361, endPoint x: 430, endPoint y: 314, distance: 48.4
click at [440, 355] on div "Yodel" at bounding box center [573, 357] width 298 height 17
click at [363, 243] on span at bounding box center [375, 237] width 32 height 30
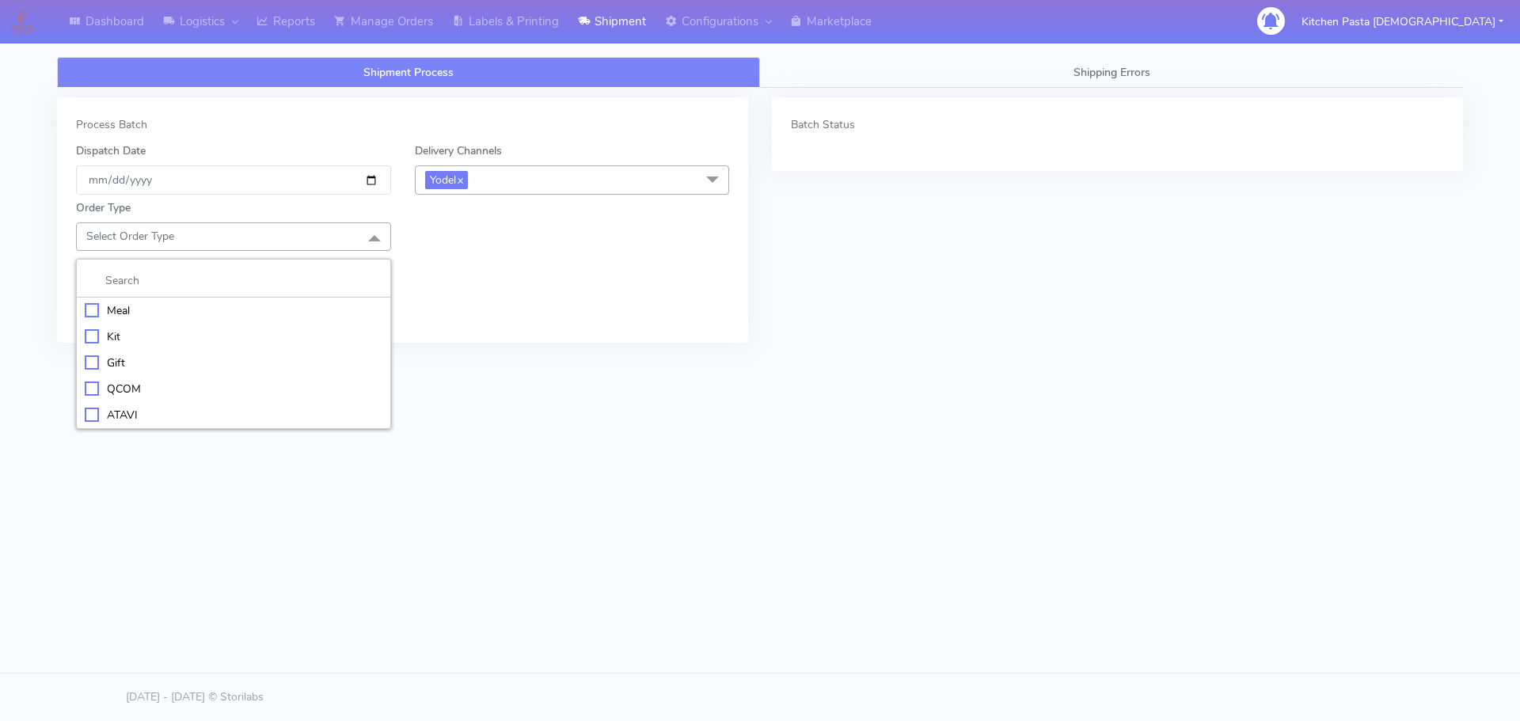
click at [218, 308] on div "Meal" at bounding box center [234, 310] width 298 height 17
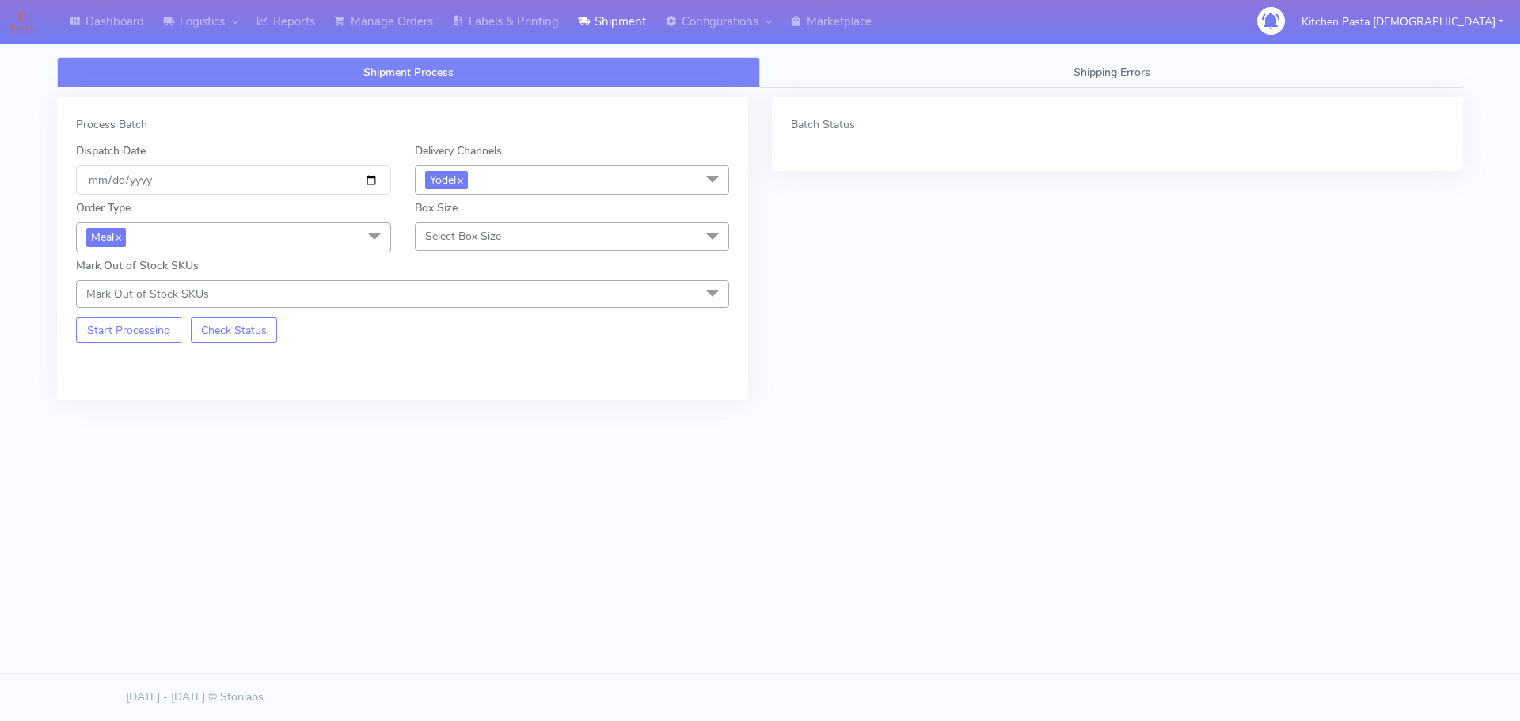
drag, startPoint x: 539, startPoint y: 233, endPoint x: 497, endPoint y: 347, distance: 121.5
click at [540, 240] on span "Select Box Size" at bounding box center [572, 236] width 315 height 28
drag, startPoint x: 488, startPoint y: 362, endPoint x: 171, endPoint y: 336, distance: 317.7
click at [487, 363] on div "Medium" at bounding box center [573, 363] width 298 height 17
click at [145, 329] on button "Start Processing" at bounding box center [128, 329] width 105 height 25
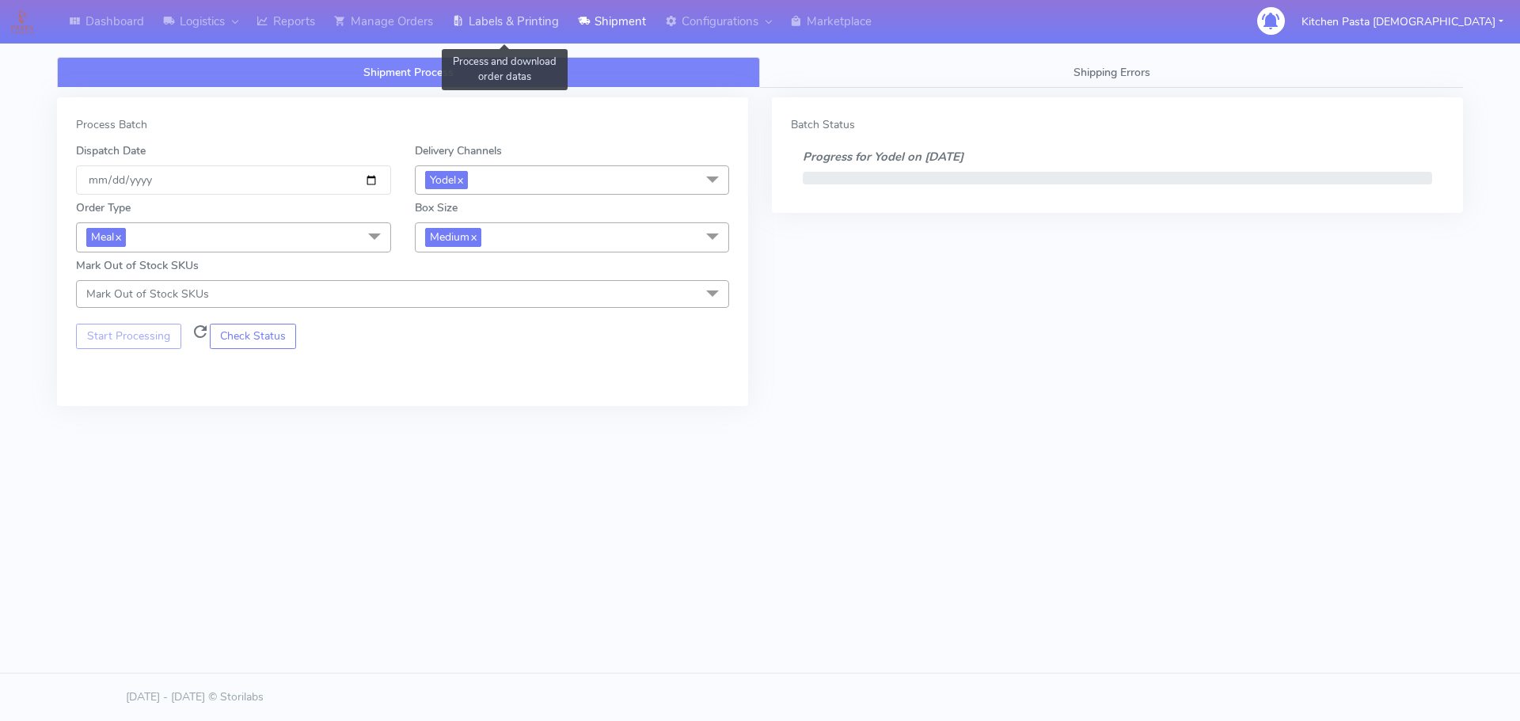
click at [507, 23] on link "Labels & Printing" at bounding box center [506, 22] width 126 height 44
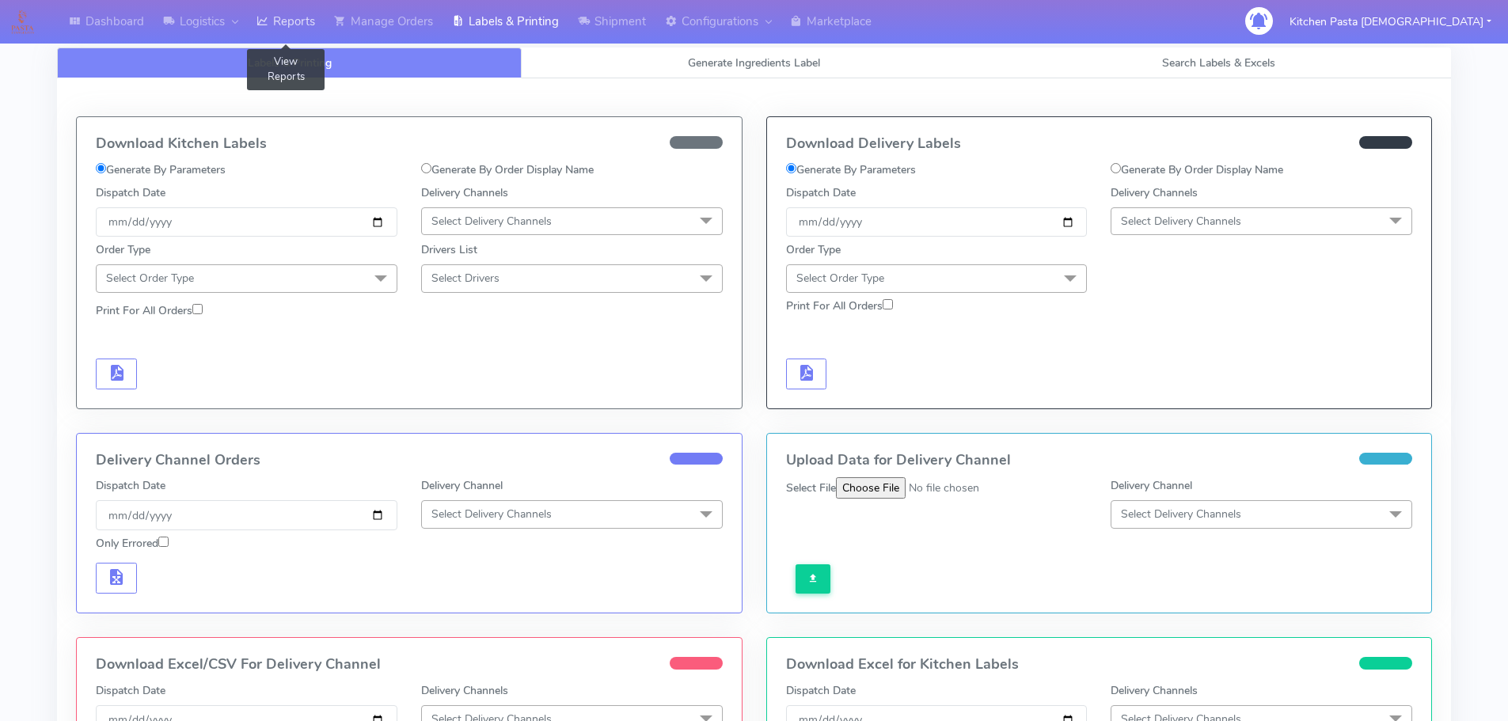
click at [295, 11] on link "Reports" at bounding box center [286, 22] width 78 height 44
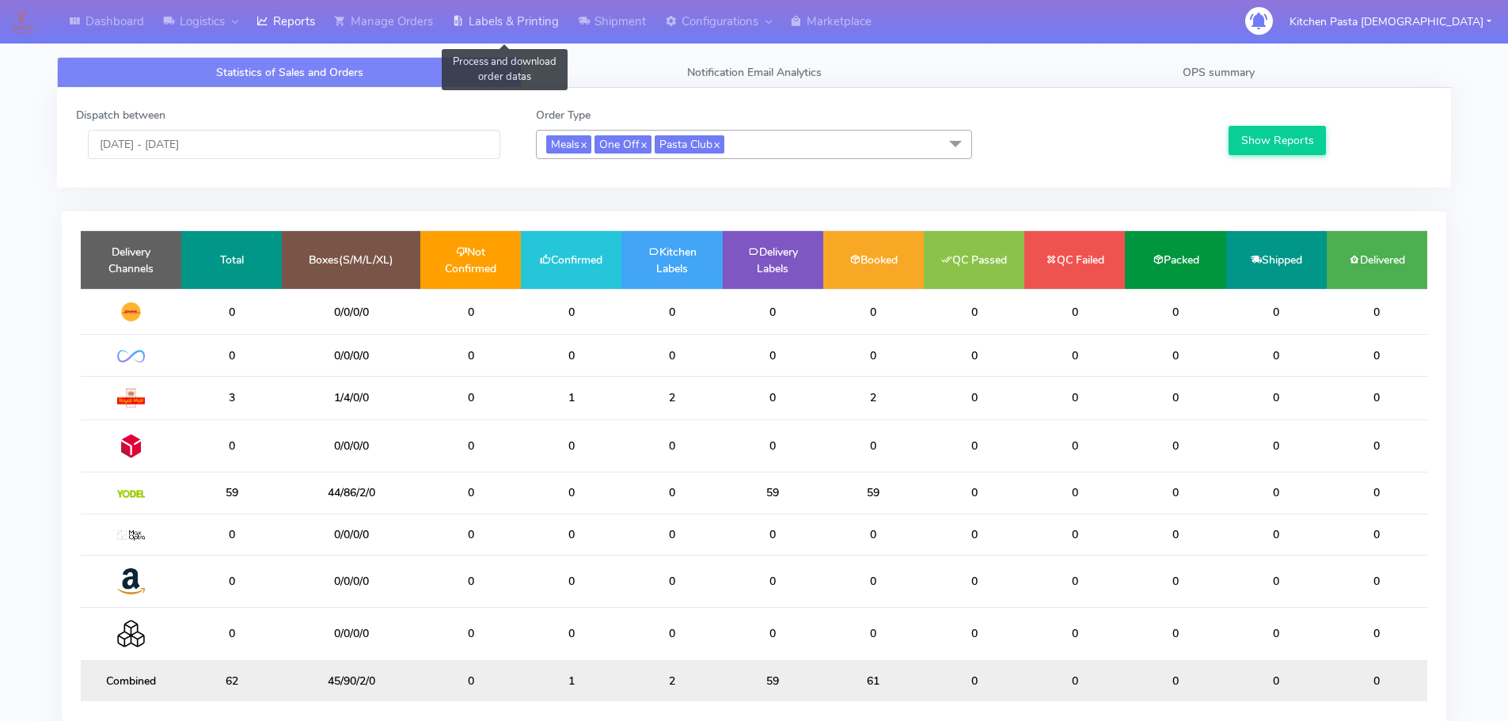
click at [554, 23] on link "Labels & Printing" at bounding box center [506, 22] width 126 height 44
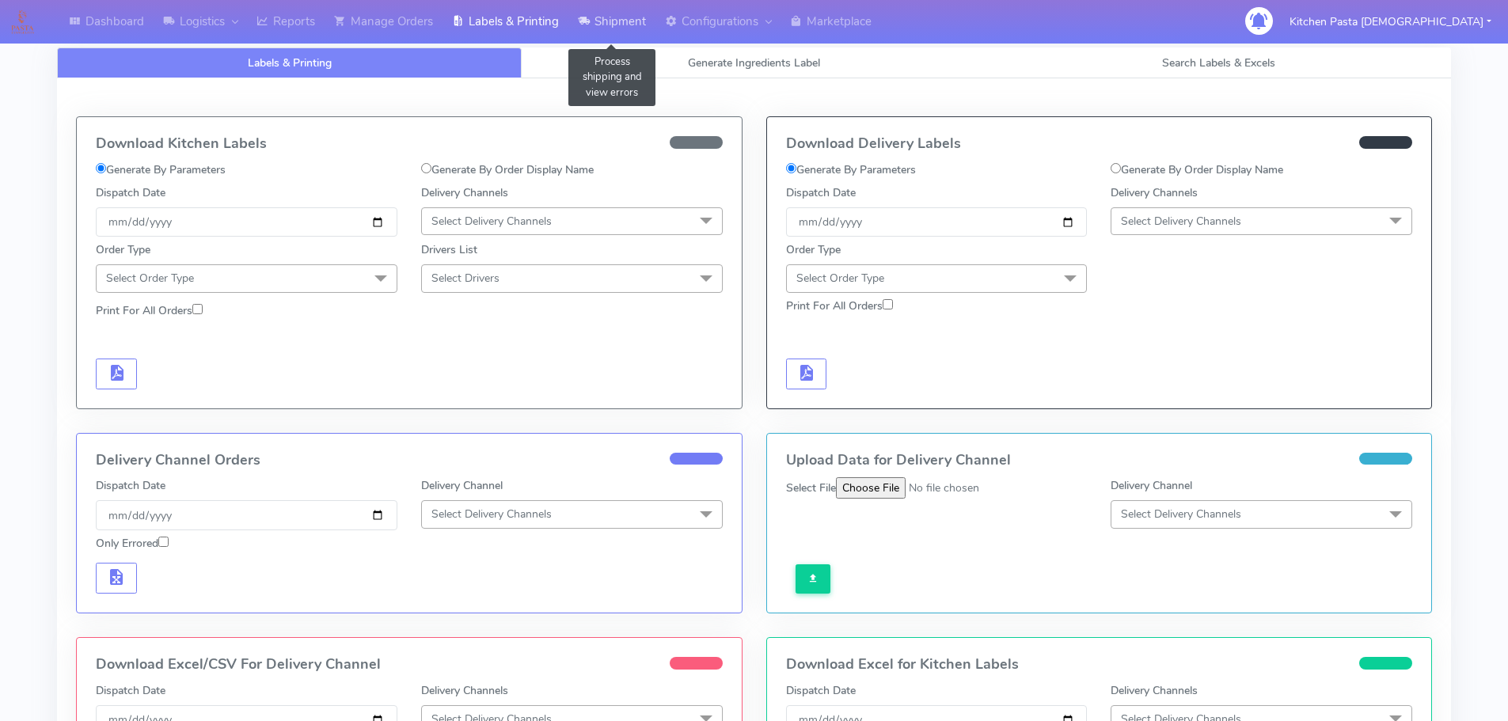
click at [619, 8] on link "Shipment" at bounding box center [611, 22] width 87 height 44
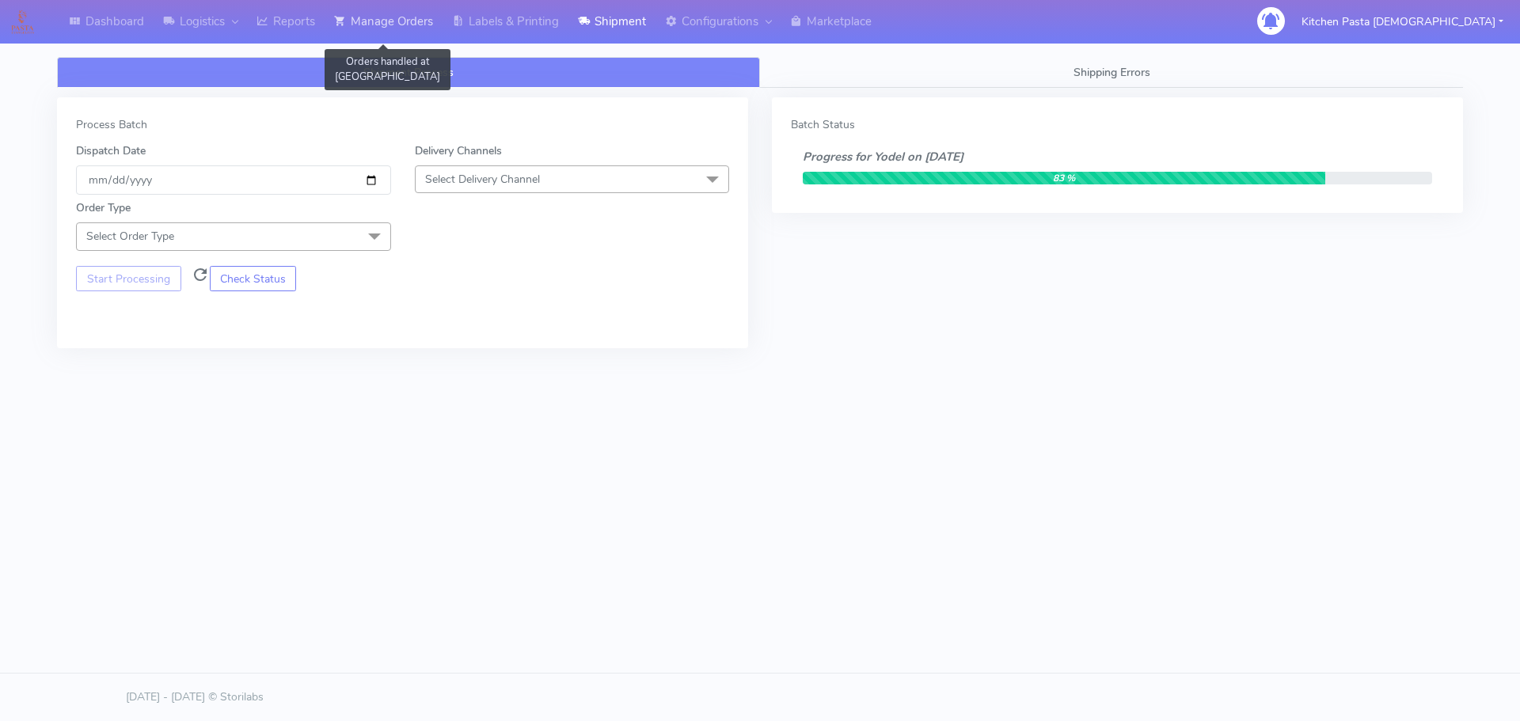
click at [401, 29] on link "Manage Orders" at bounding box center [384, 22] width 118 height 44
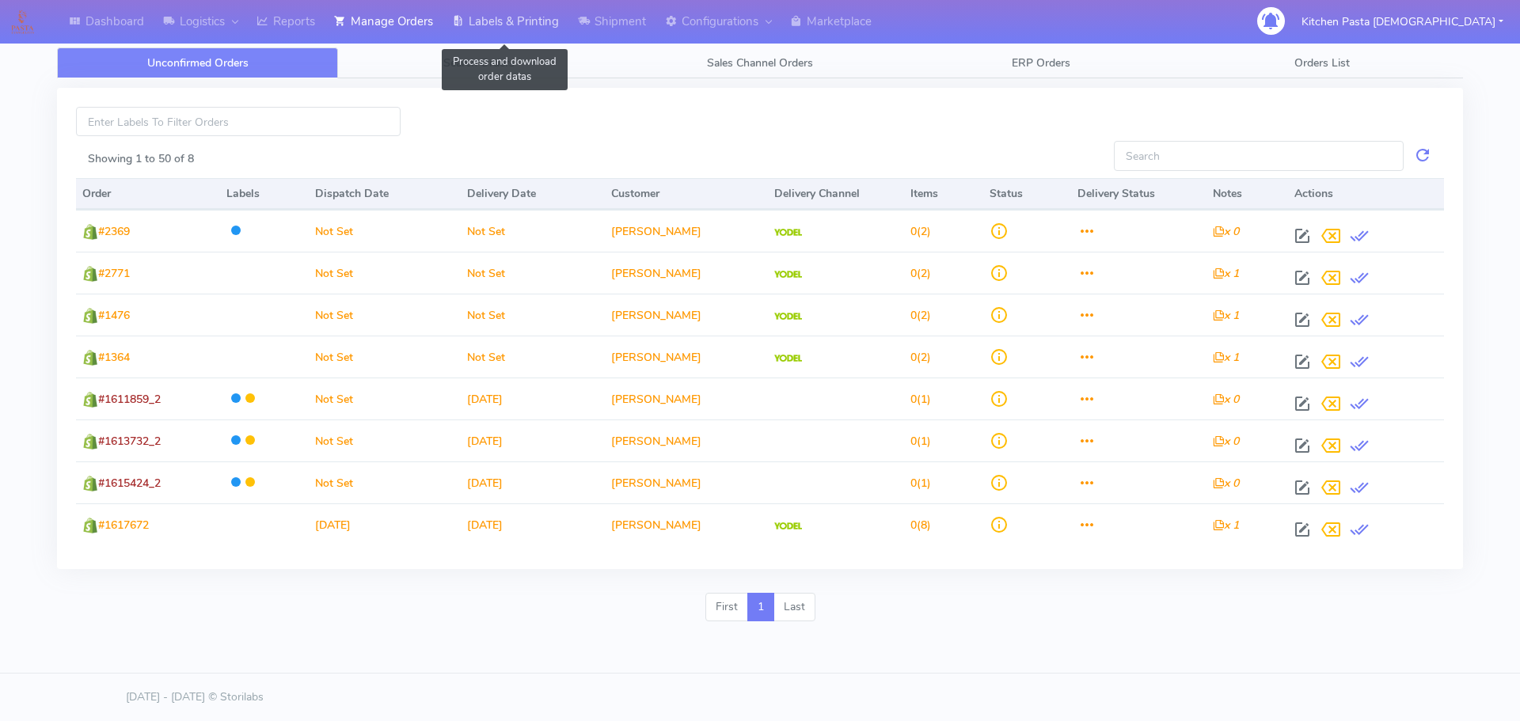
click at [487, 37] on link "Labels & Printing" at bounding box center [506, 22] width 126 height 44
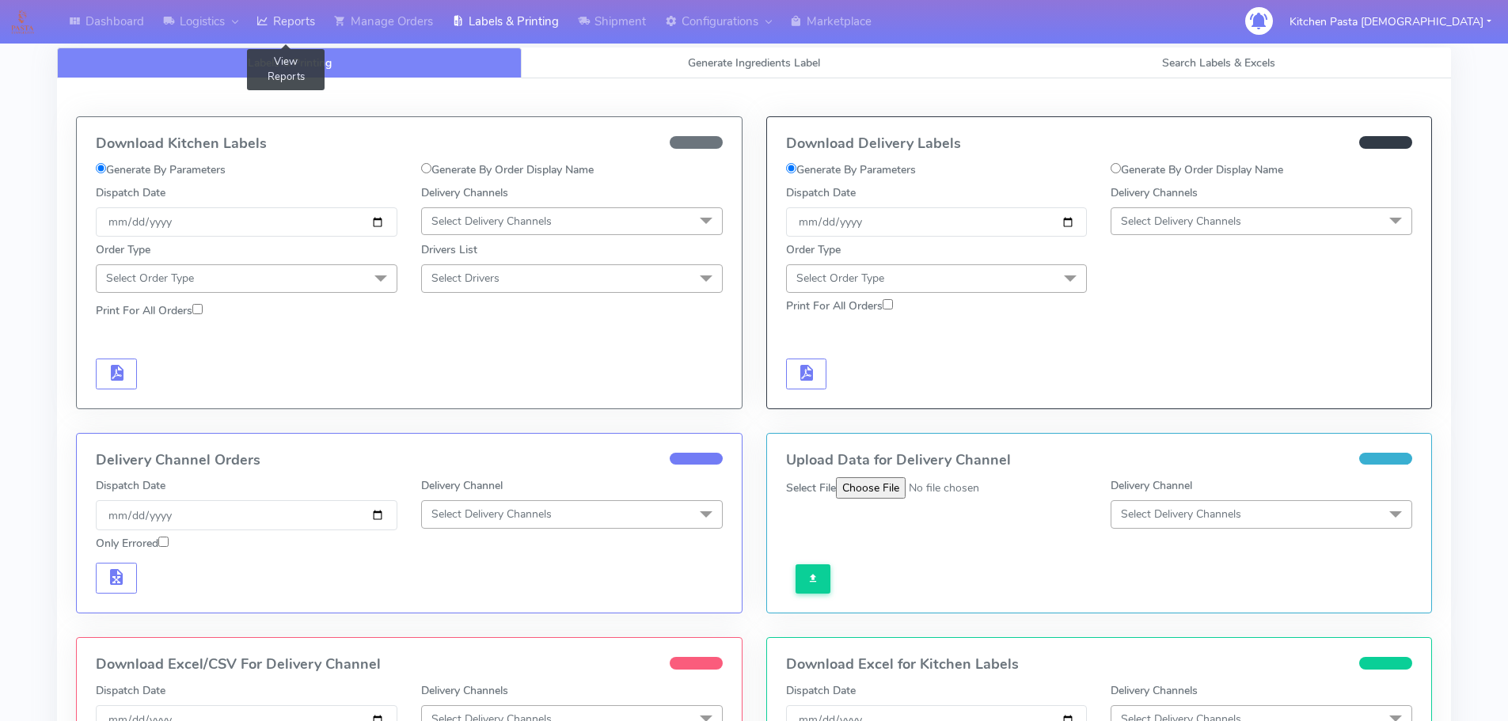
click at [298, 21] on link "Reports" at bounding box center [286, 22] width 78 height 44
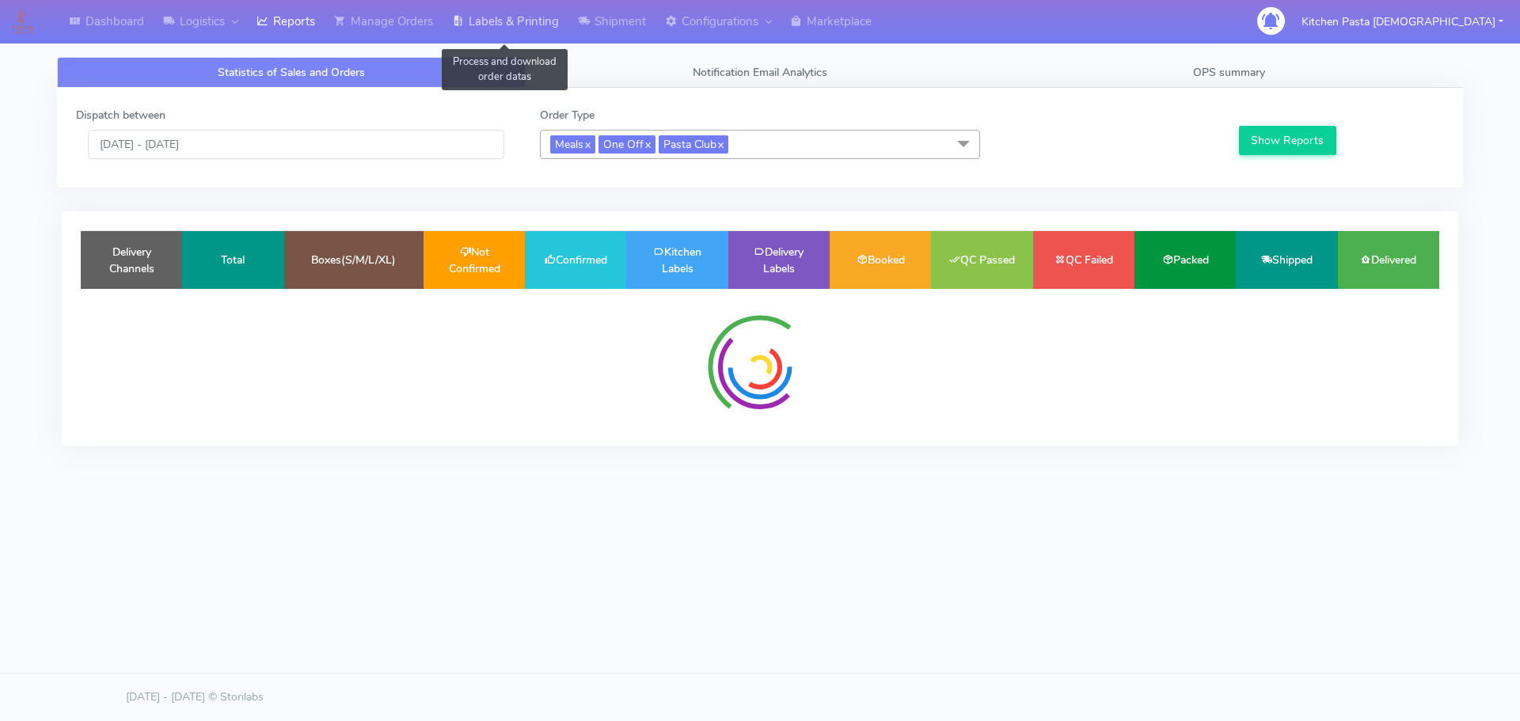
click at [521, 15] on link "Labels & Printing" at bounding box center [506, 22] width 126 height 44
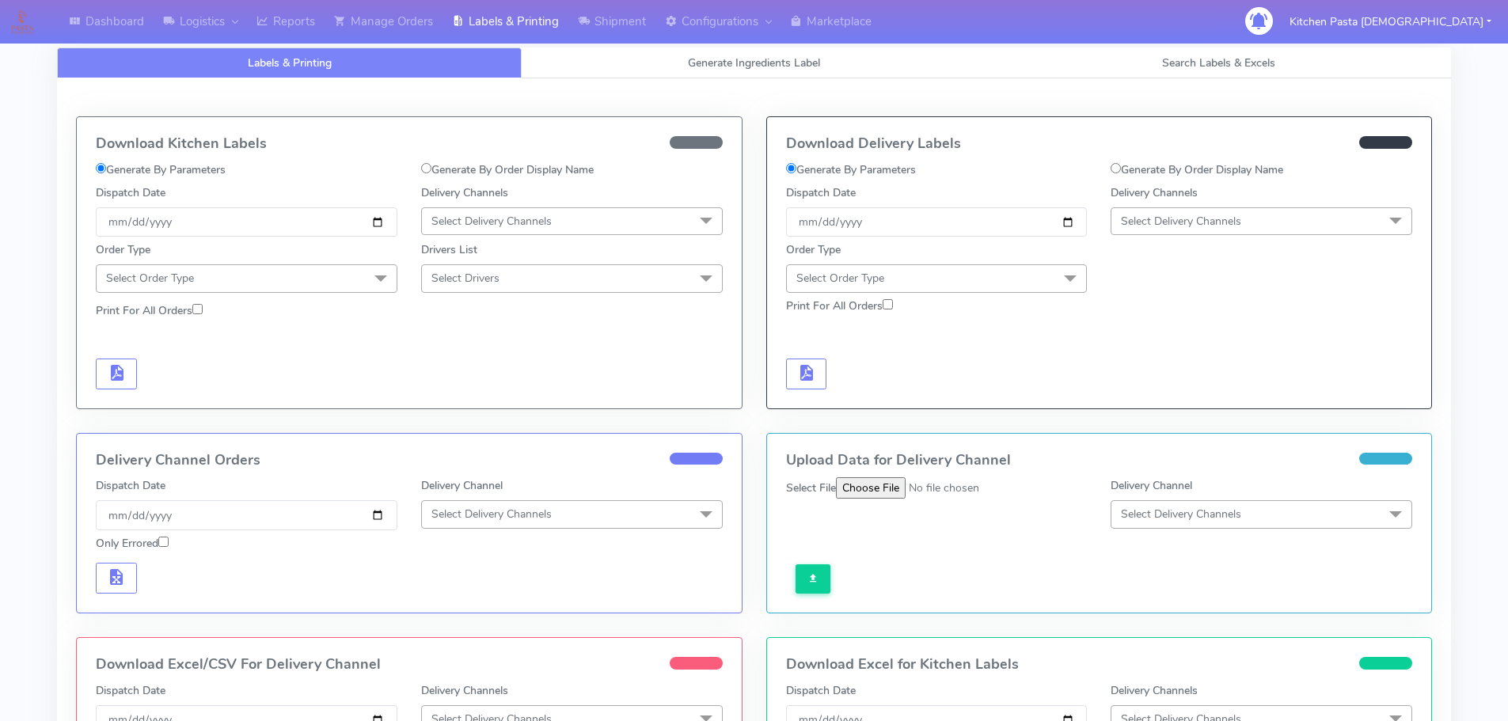
click at [529, 223] on span "Select Delivery Channels" at bounding box center [491, 221] width 120 height 15
click at [463, 351] on form "Generate By Parameters Generate By Order Display Name Dispatch Date [DATE] Deli…" at bounding box center [409, 276] width 627 height 228
click at [307, 19] on link "Reports" at bounding box center [286, 22] width 78 height 44
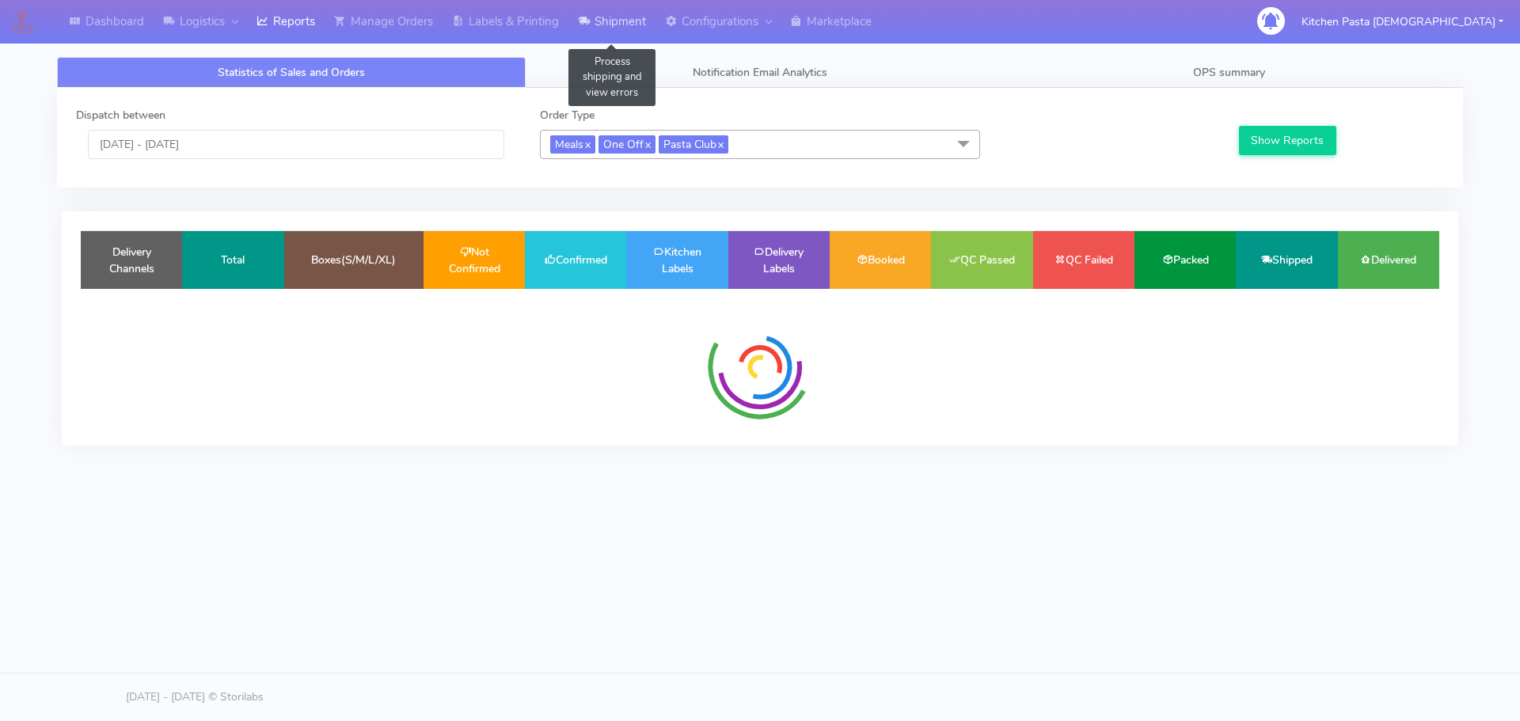
click at [623, 19] on link "Shipment" at bounding box center [611, 22] width 87 height 44
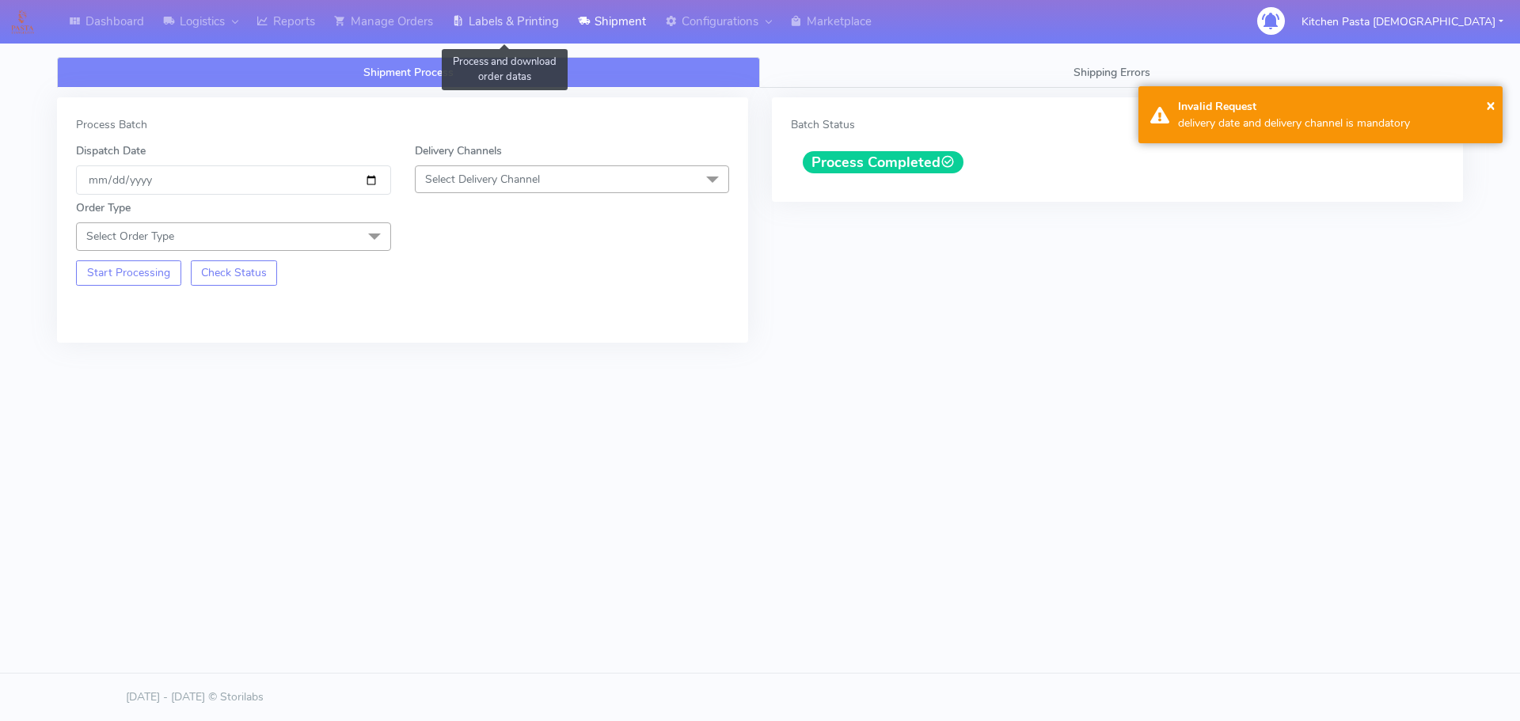
click at [534, 10] on link "Labels & Printing" at bounding box center [506, 22] width 126 height 44
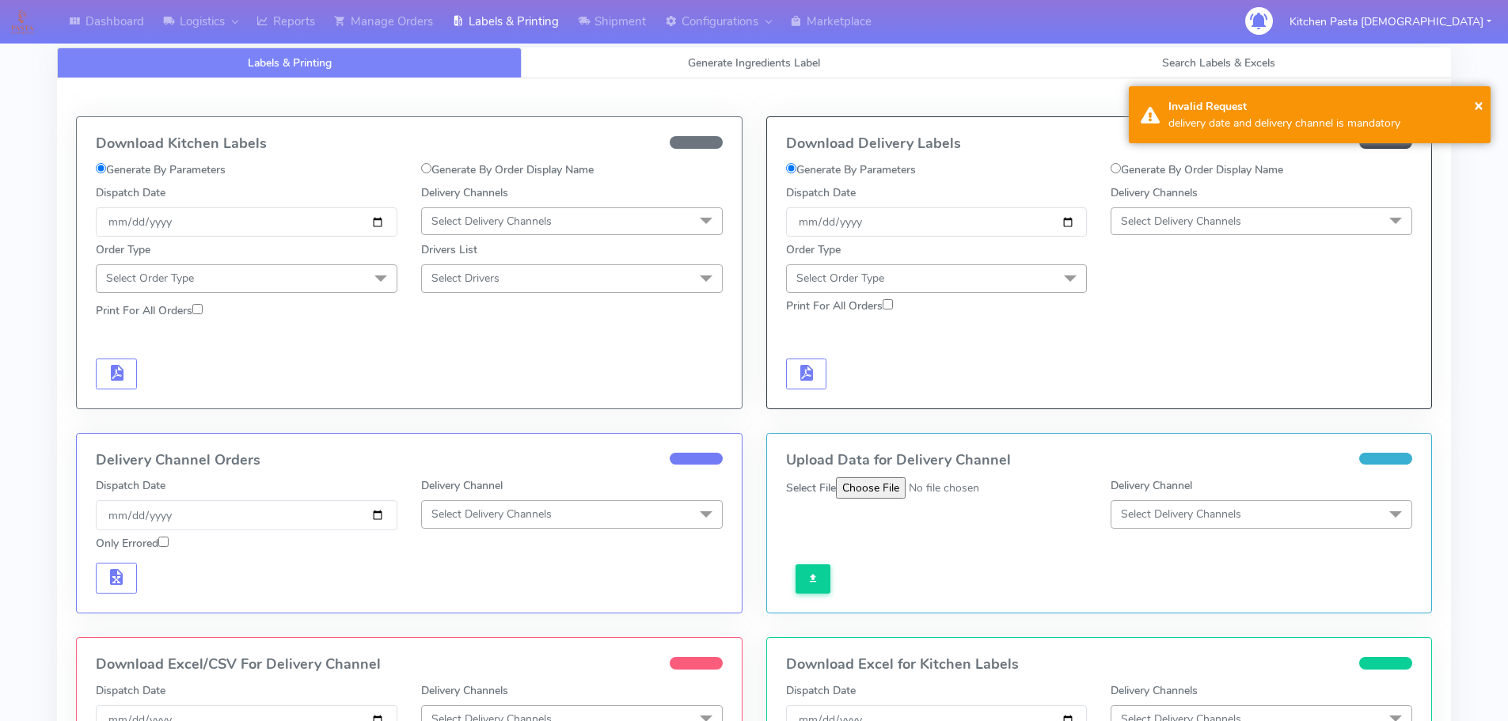
click at [1227, 229] on span "Select Delivery Channels" at bounding box center [1262, 221] width 302 height 28
click at [1163, 397] on div "Yodel" at bounding box center [1261, 399] width 284 height 17
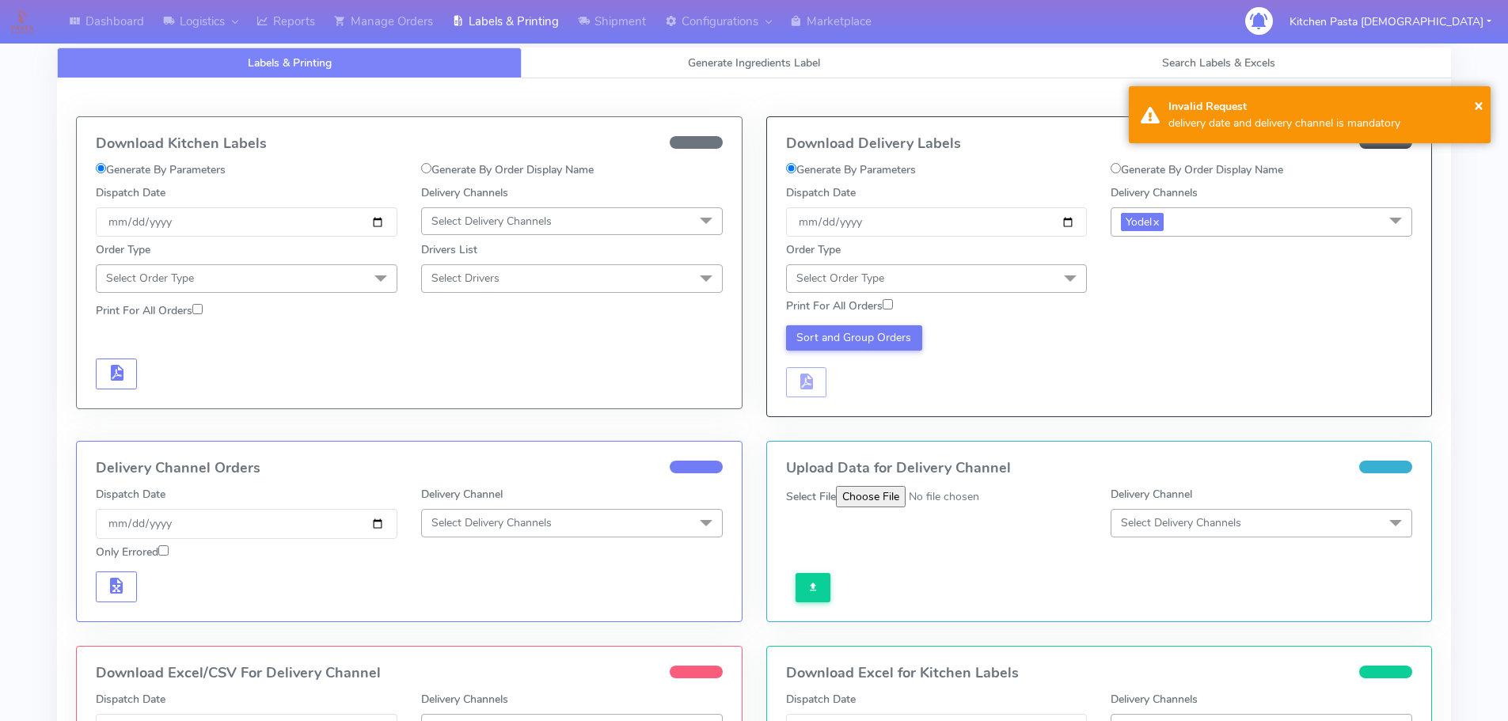
click at [1021, 276] on span "Select Order Type" at bounding box center [937, 278] width 302 height 28
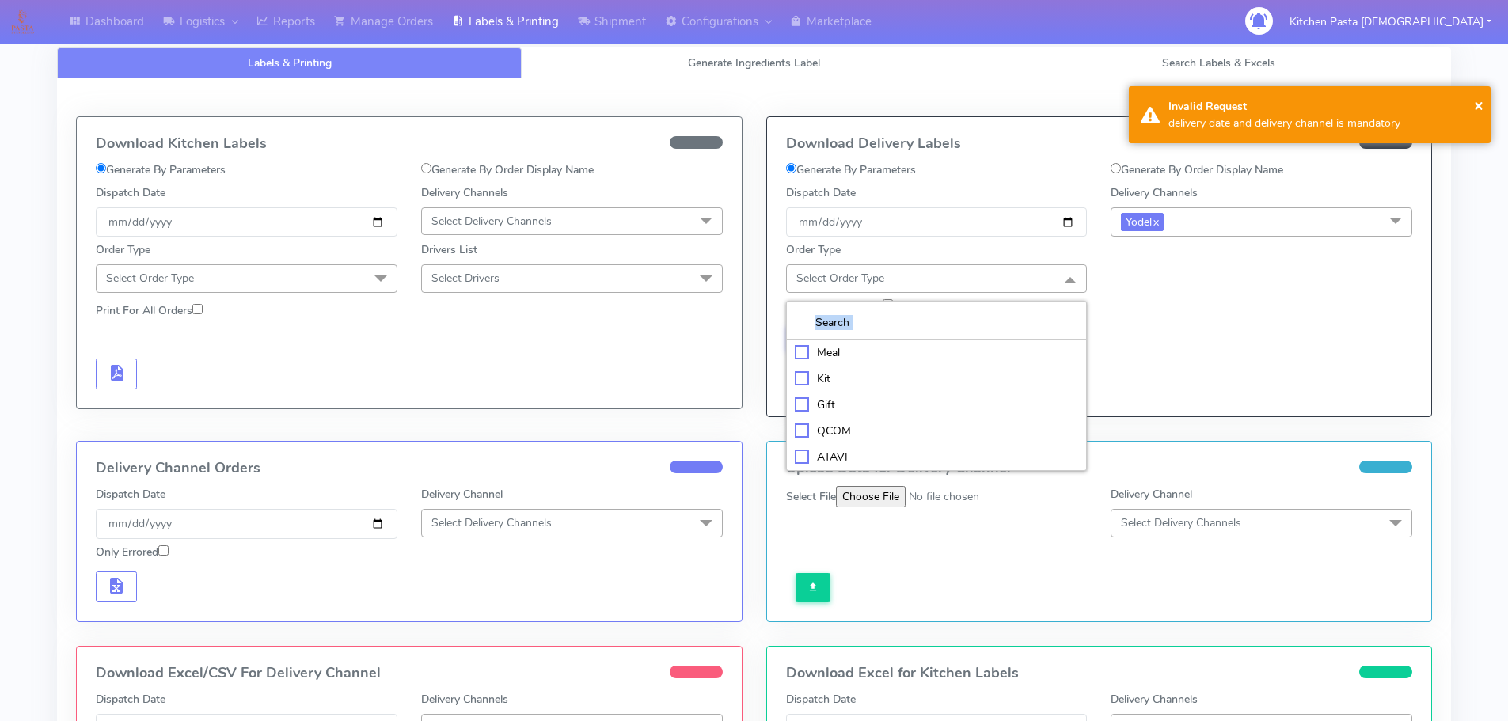
drag, startPoint x: 975, startPoint y: 340, endPoint x: 1026, endPoint y: 321, distance: 54.9
click at [975, 339] on div "Meal Kit Gift QCOM ATAVI" at bounding box center [937, 386] width 302 height 170
drag, startPoint x: 887, startPoint y: 350, endPoint x: 1020, endPoint y: 289, distance: 145.6
click at [887, 348] on div "Meal" at bounding box center [937, 352] width 284 height 17
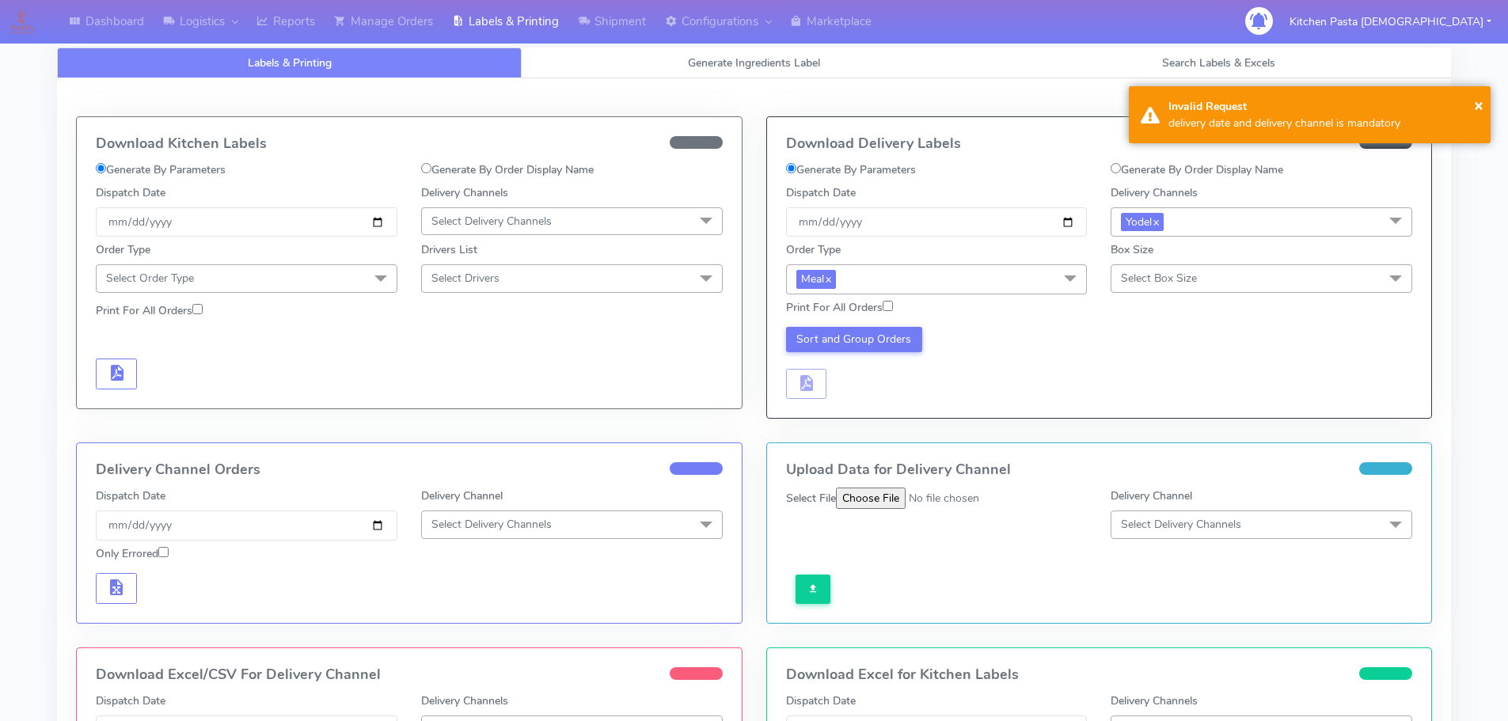
click at [1134, 270] on span "Select Box Size" at bounding box center [1262, 278] width 302 height 28
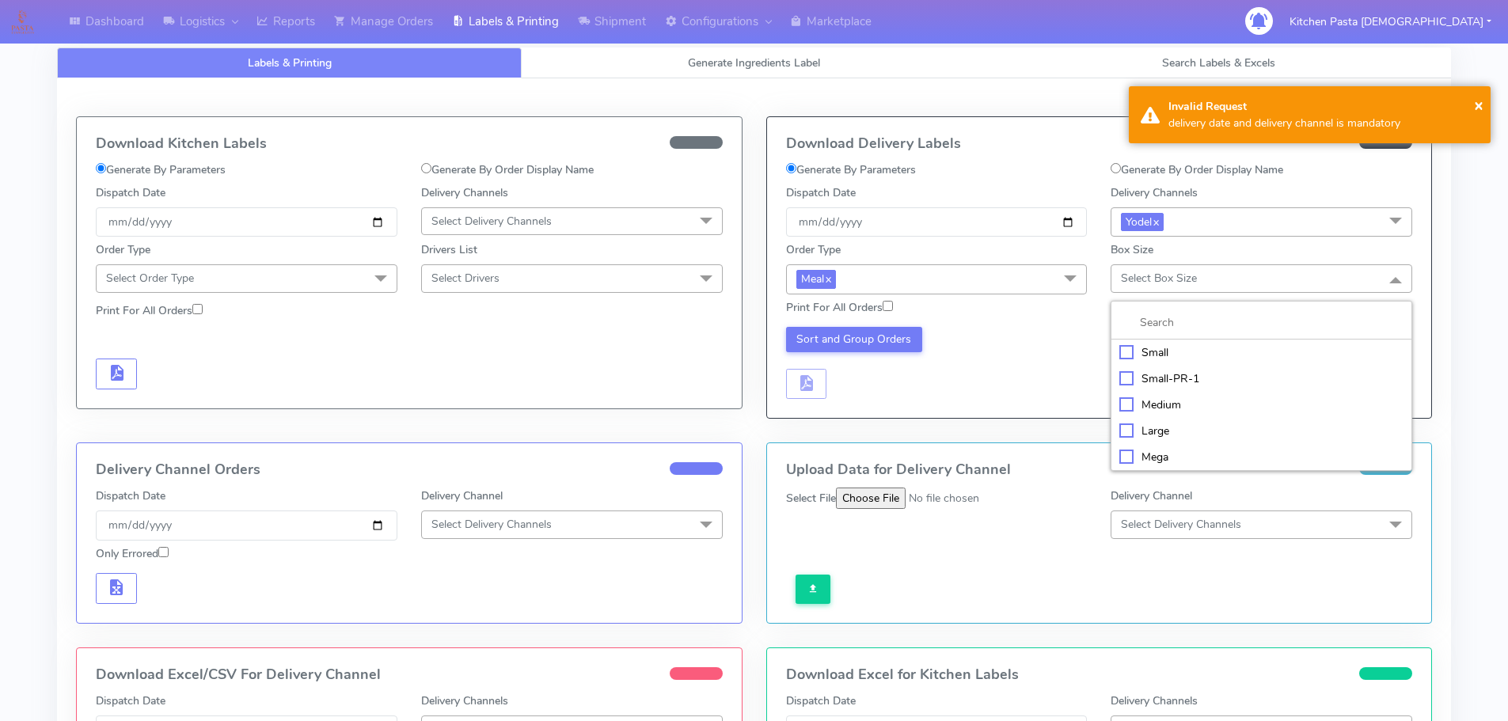
click at [1137, 406] on div "Medium" at bounding box center [1261, 405] width 284 height 17
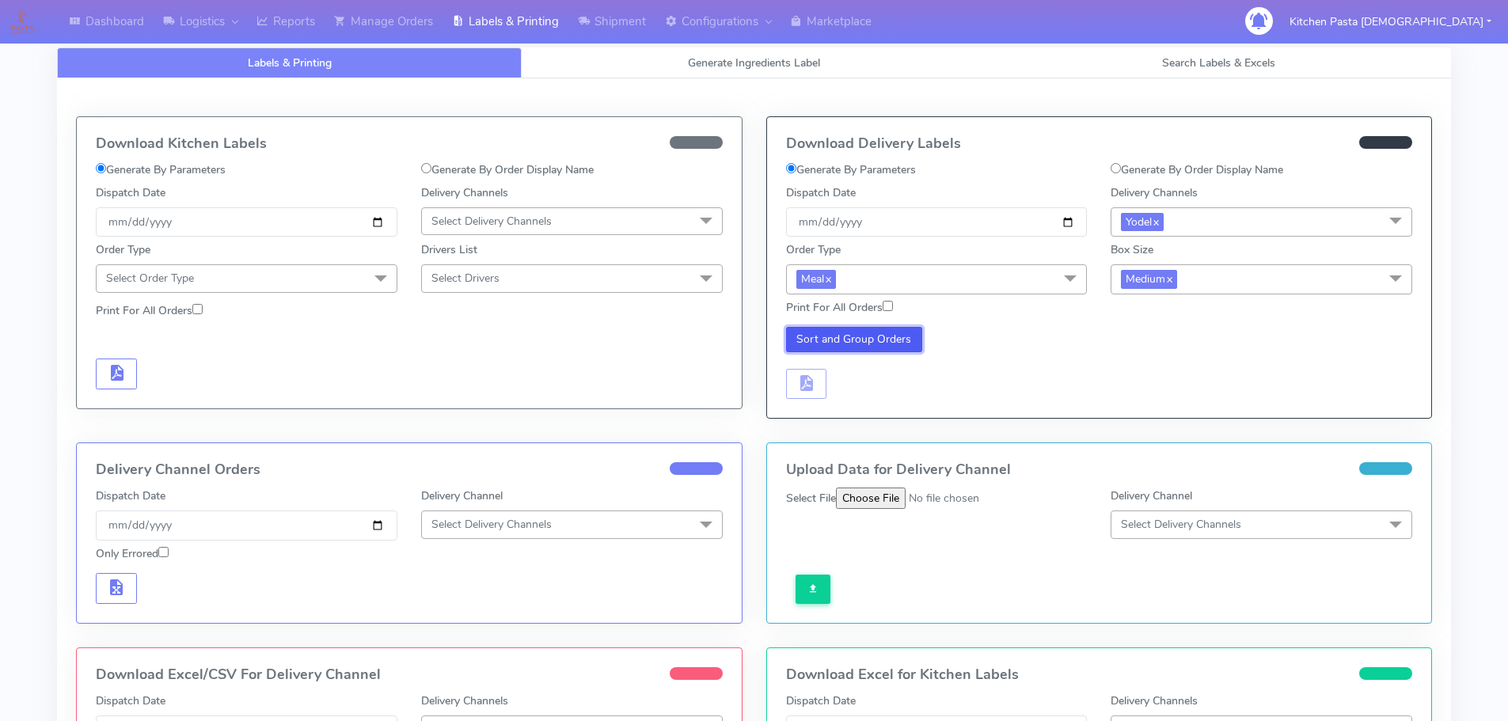
click at [878, 334] on button "Sort and Group Orders" at bounding box center [854, 339] width 137 height 25
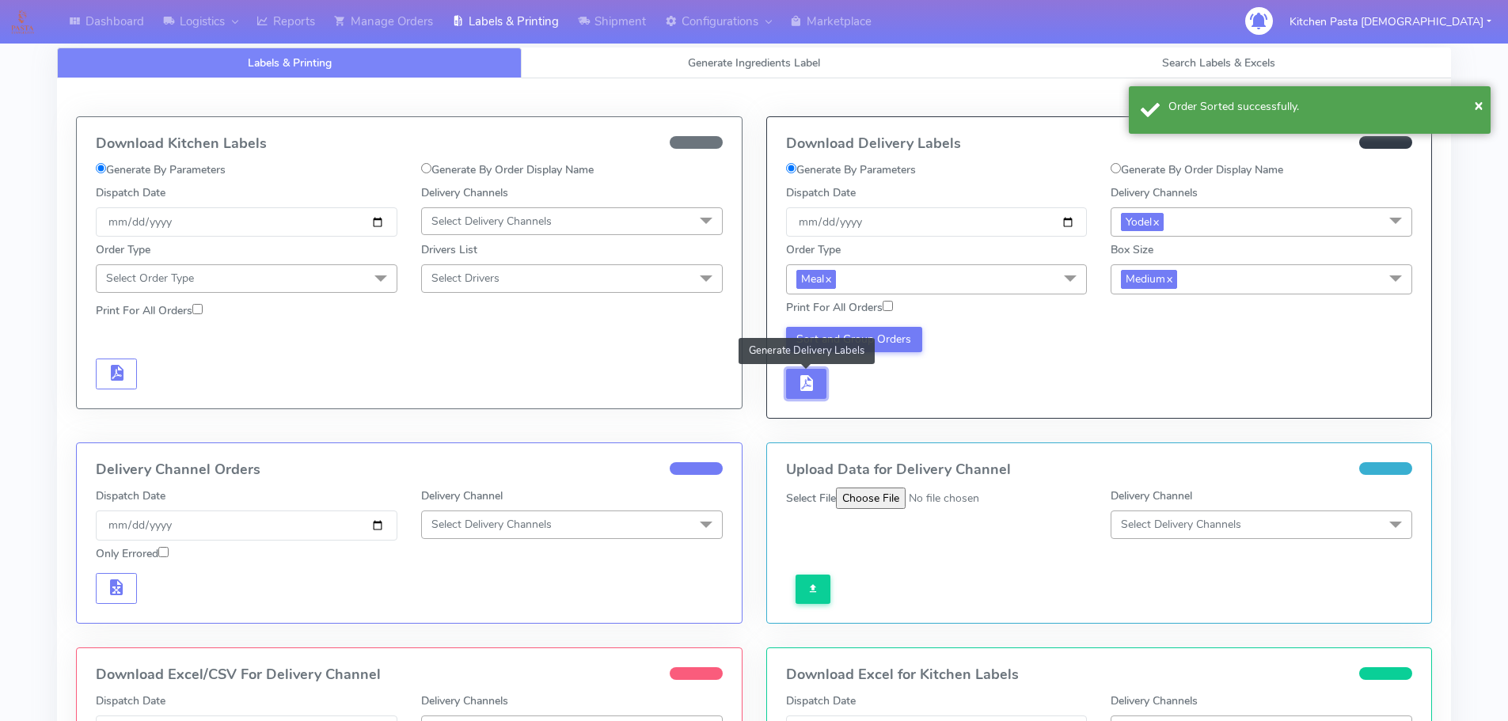
click at [826, 370] on button "button" at bounding box center [806, 384] width 41 height 31
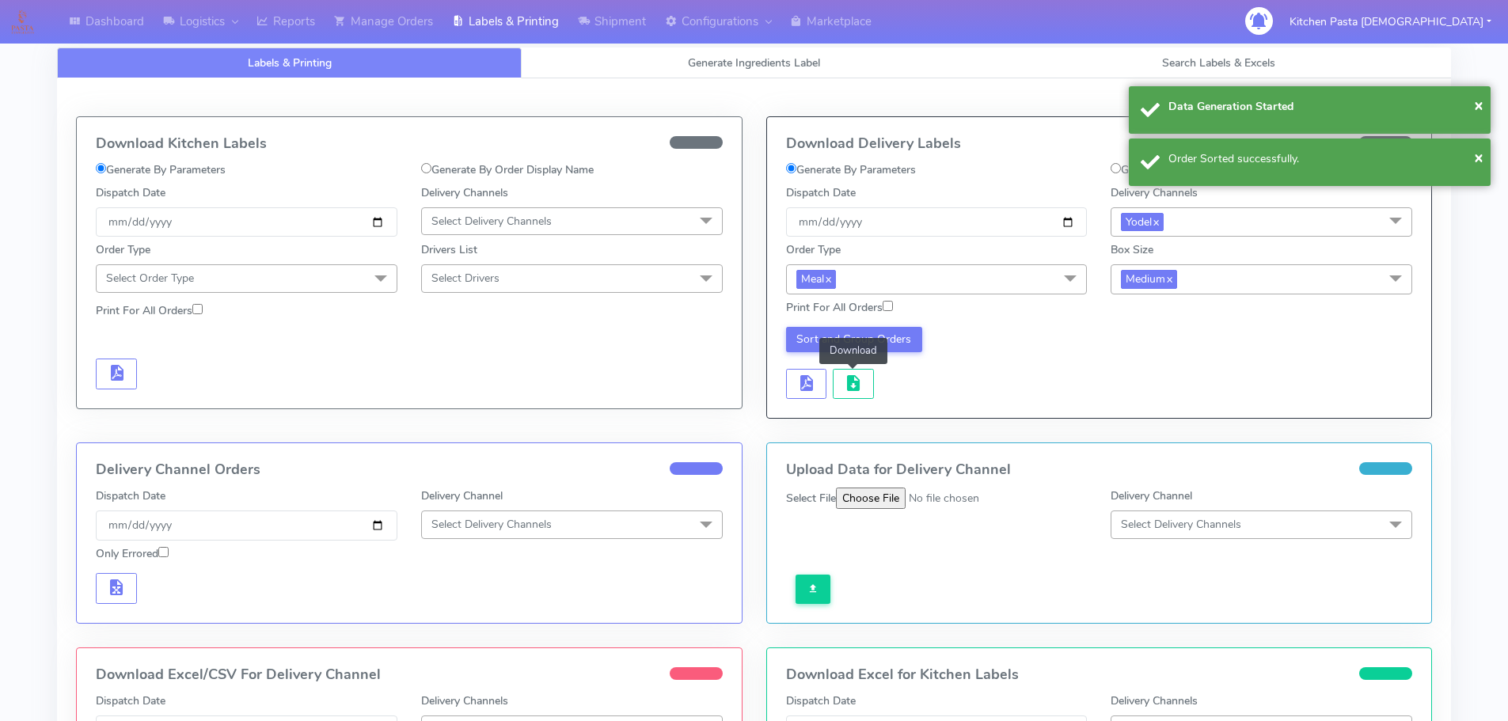
click at [850, 379] on span "button" at bounding box center [853, 386] width 19 height 15
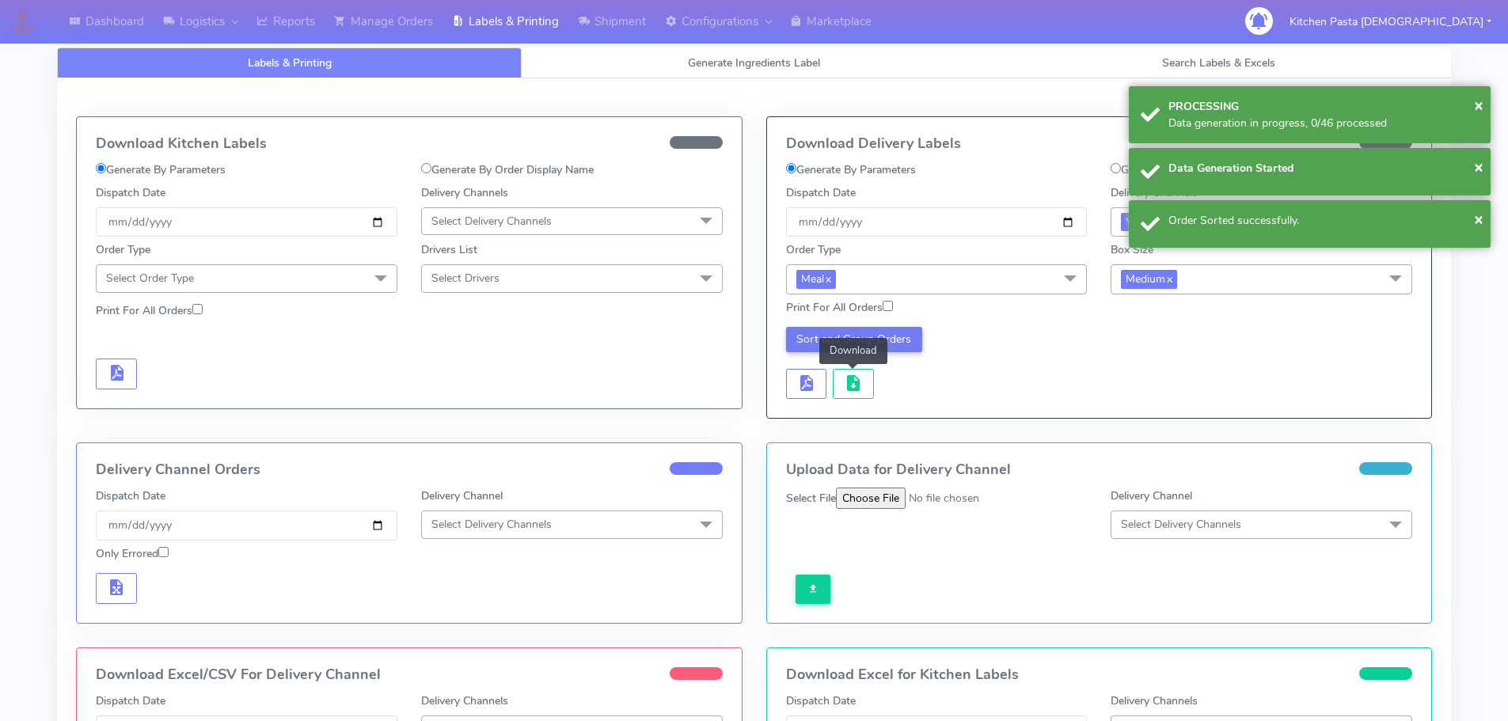
click at [850, 379] on span "button" at bounding box center [853, 386] width 19 height 15
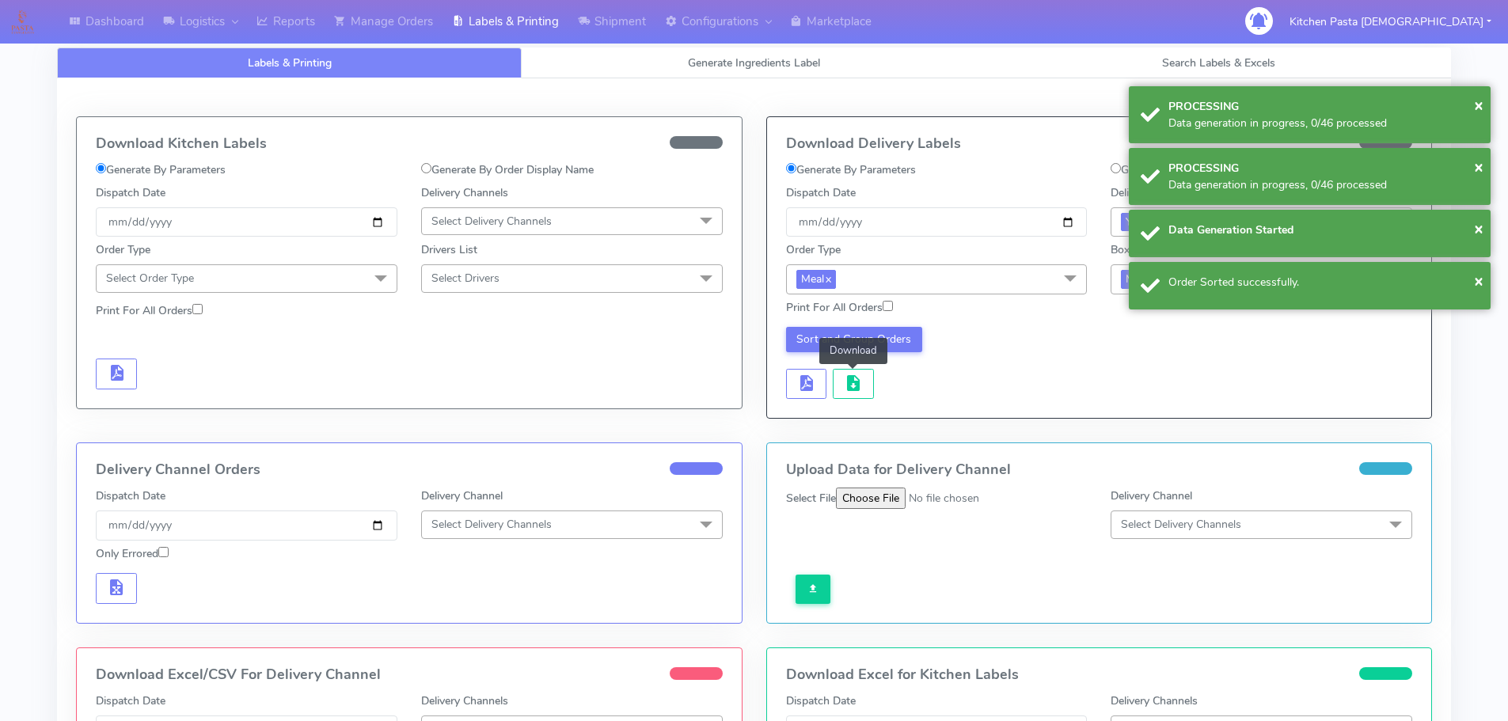
click at [850, 379] on span "button" at bounding box center [853, 386] width 19 height 15
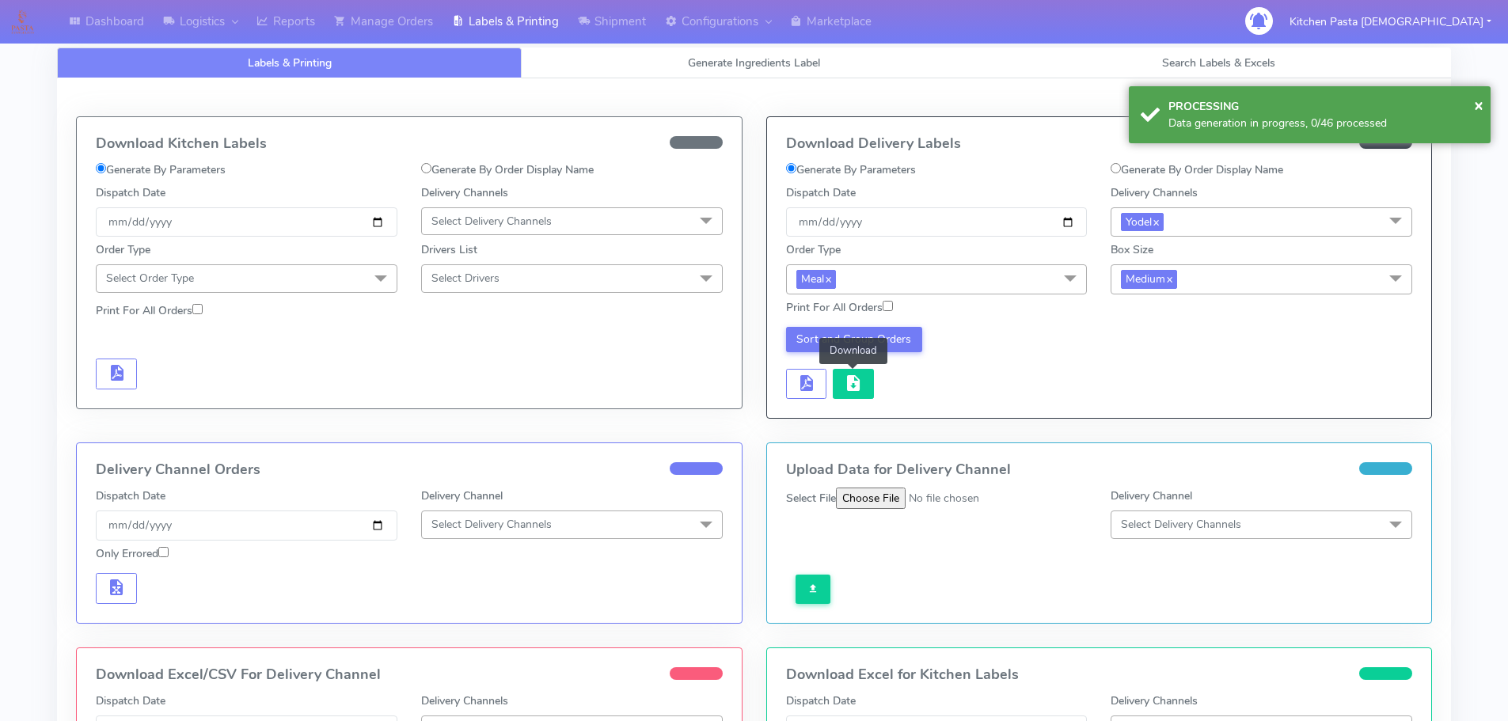
click at [841, 382] on button "button" at bounding box center [853, 384] width 41 height 31
